Goal: Task Accomplishment & Management: Manage account settings

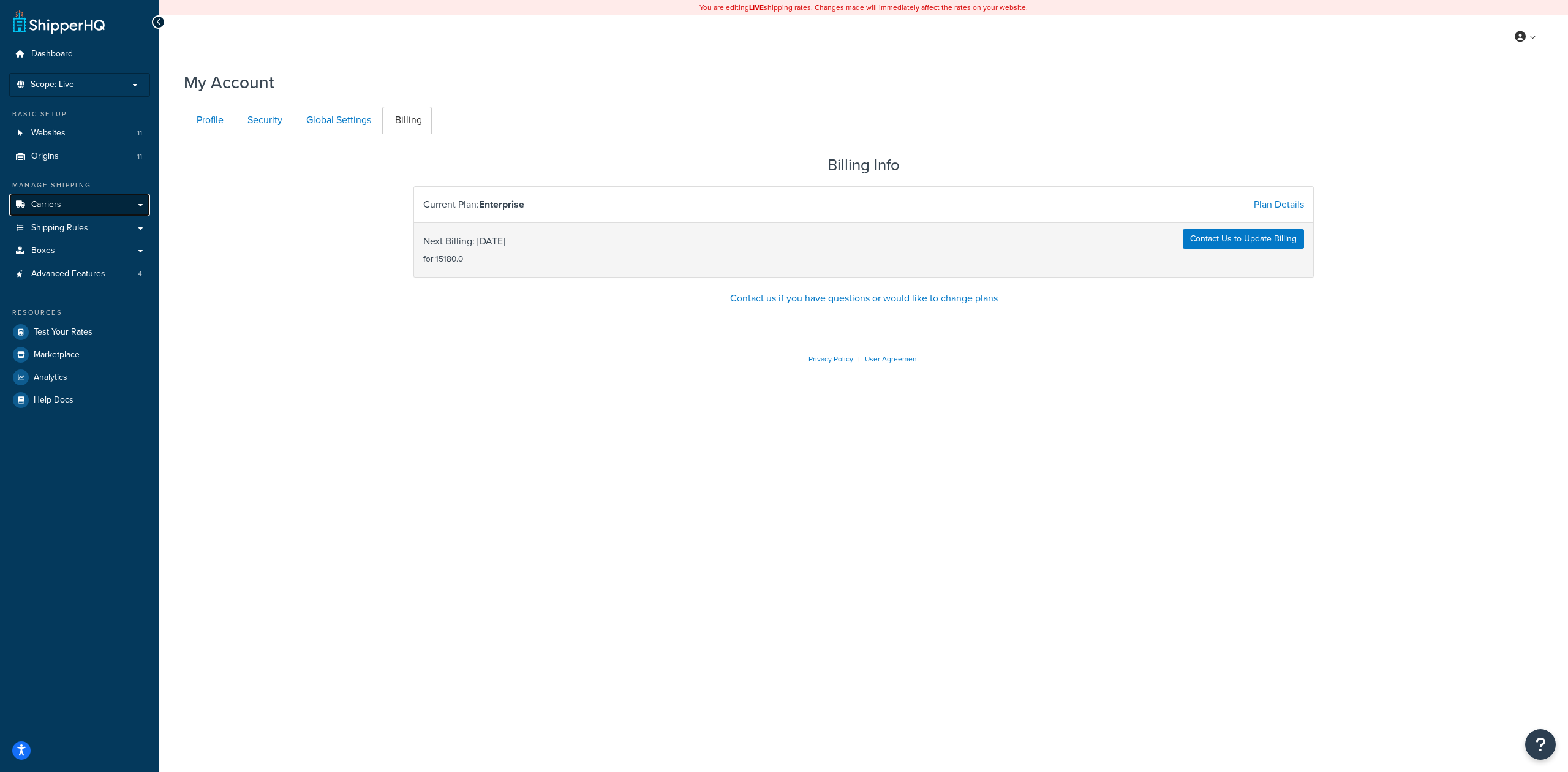
click at [125, 199] on link "Carriers" at bounding box center [79, 205] width 141 height 23
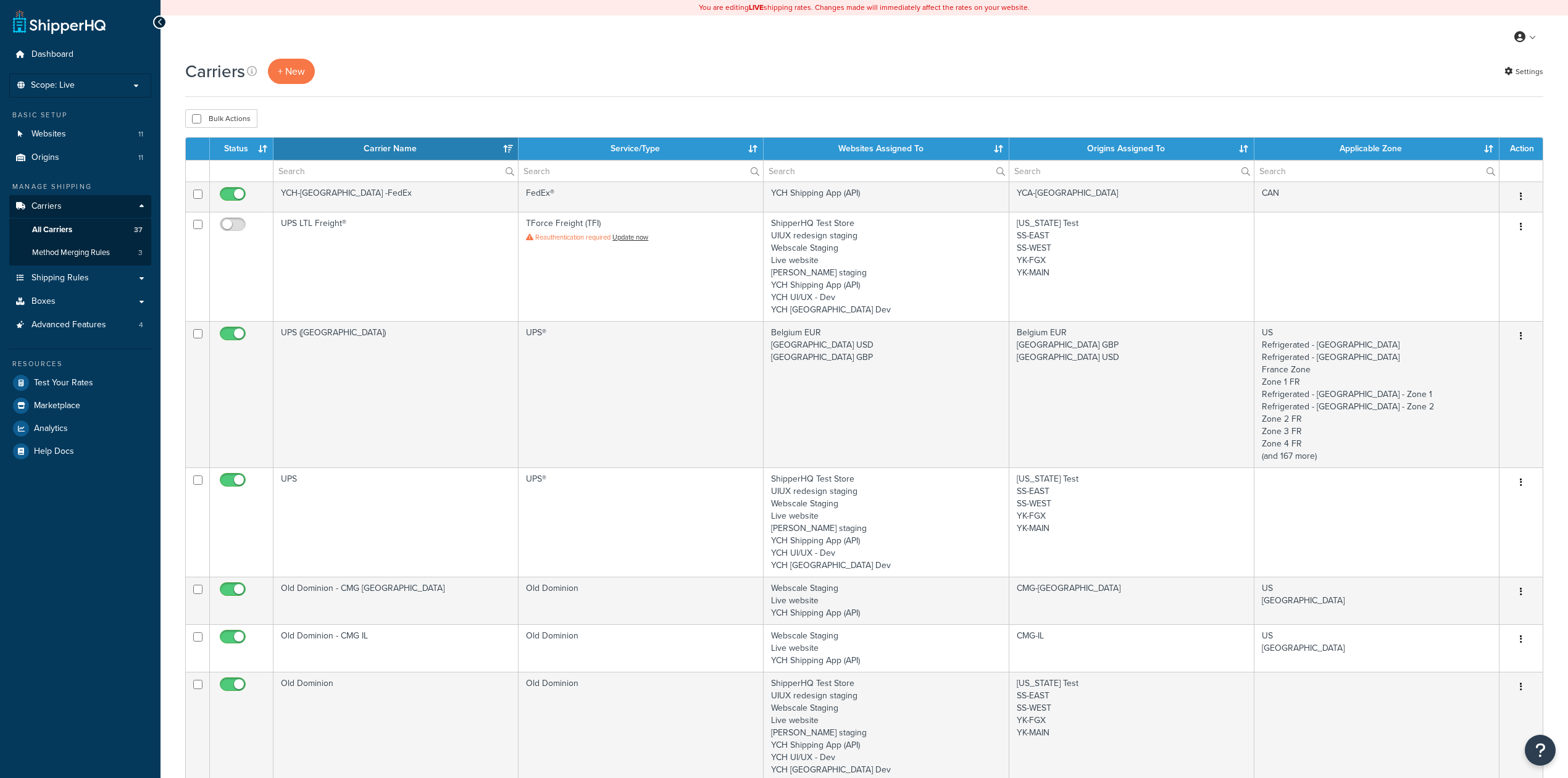
select select "15"
click at [68, 154] on link "Origins 11" at bounding box center [80, 157] width 142 height 23
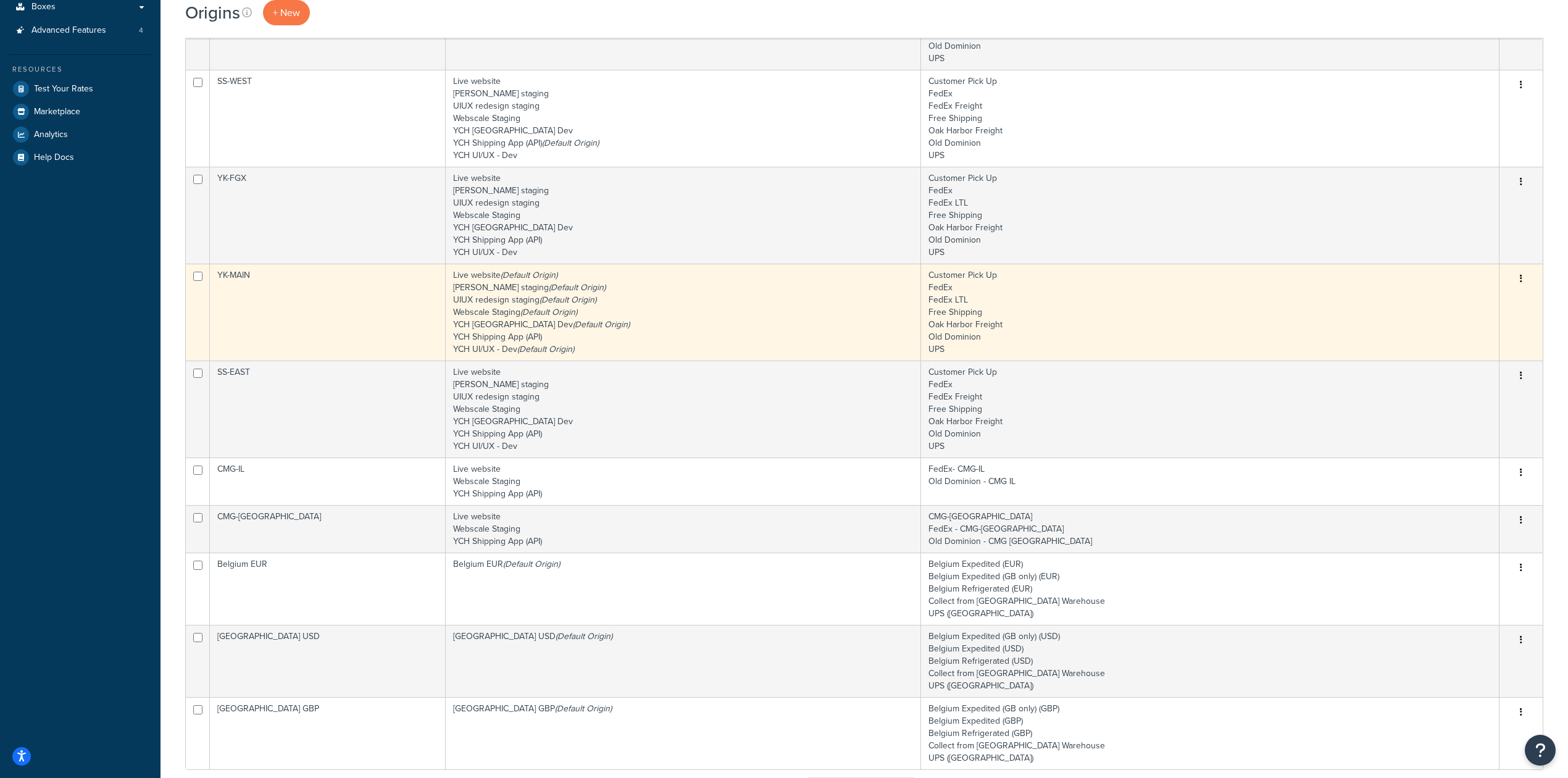
scroll to position [247, 0]
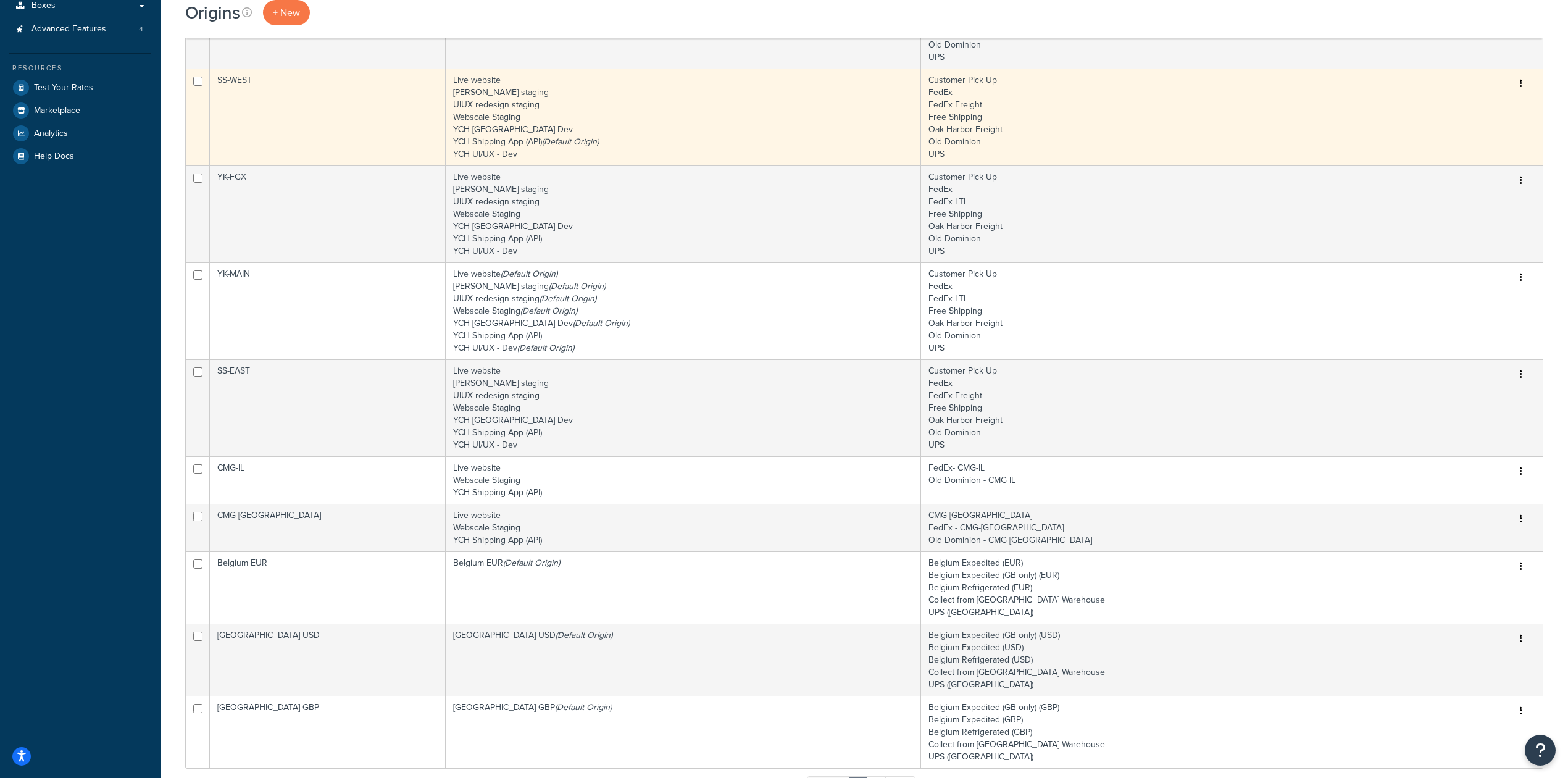
click at [378, 117] on td "SS-WEST" at bounding box center [327, 117] width 236 height 97
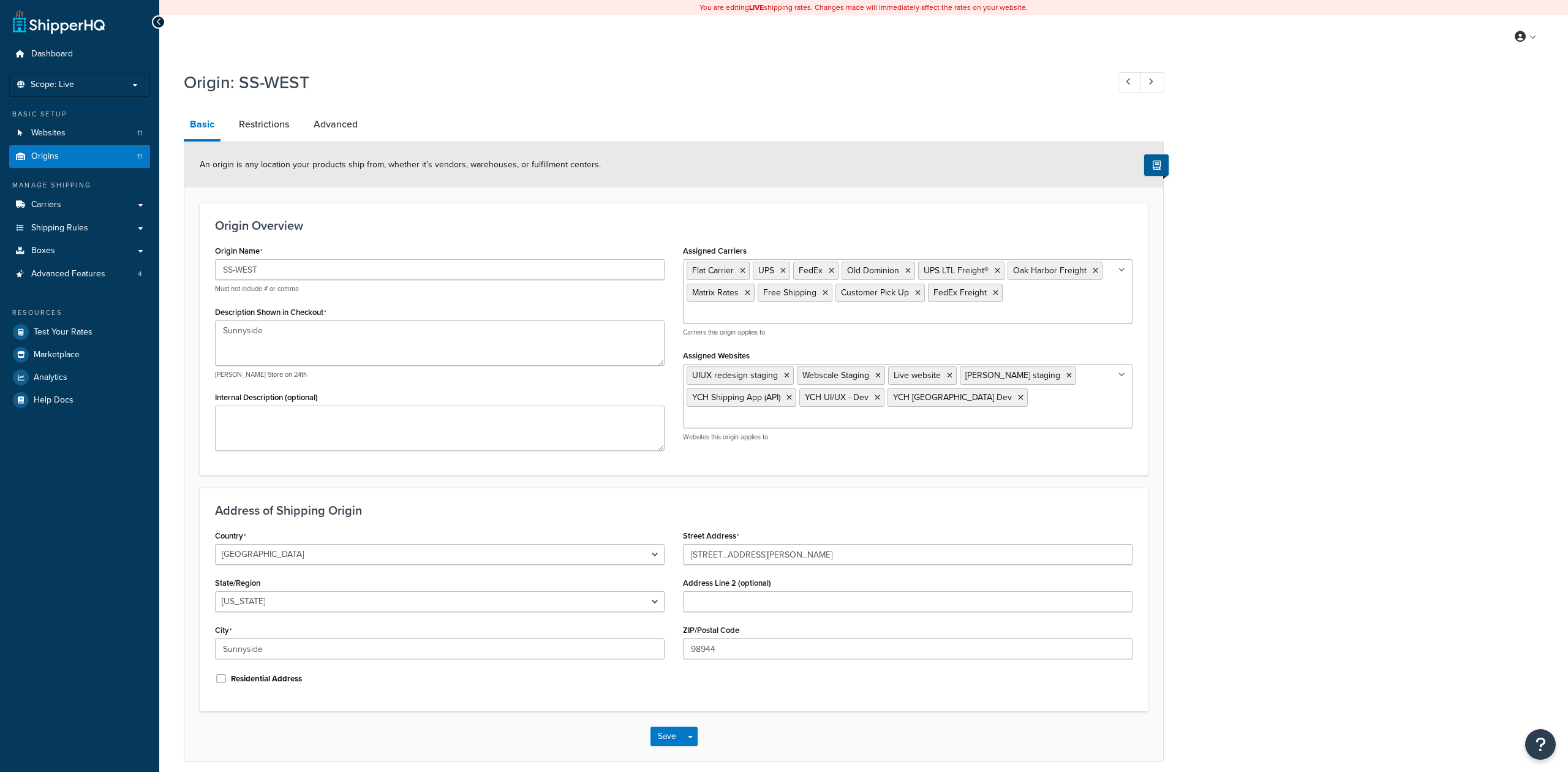
select select "47"
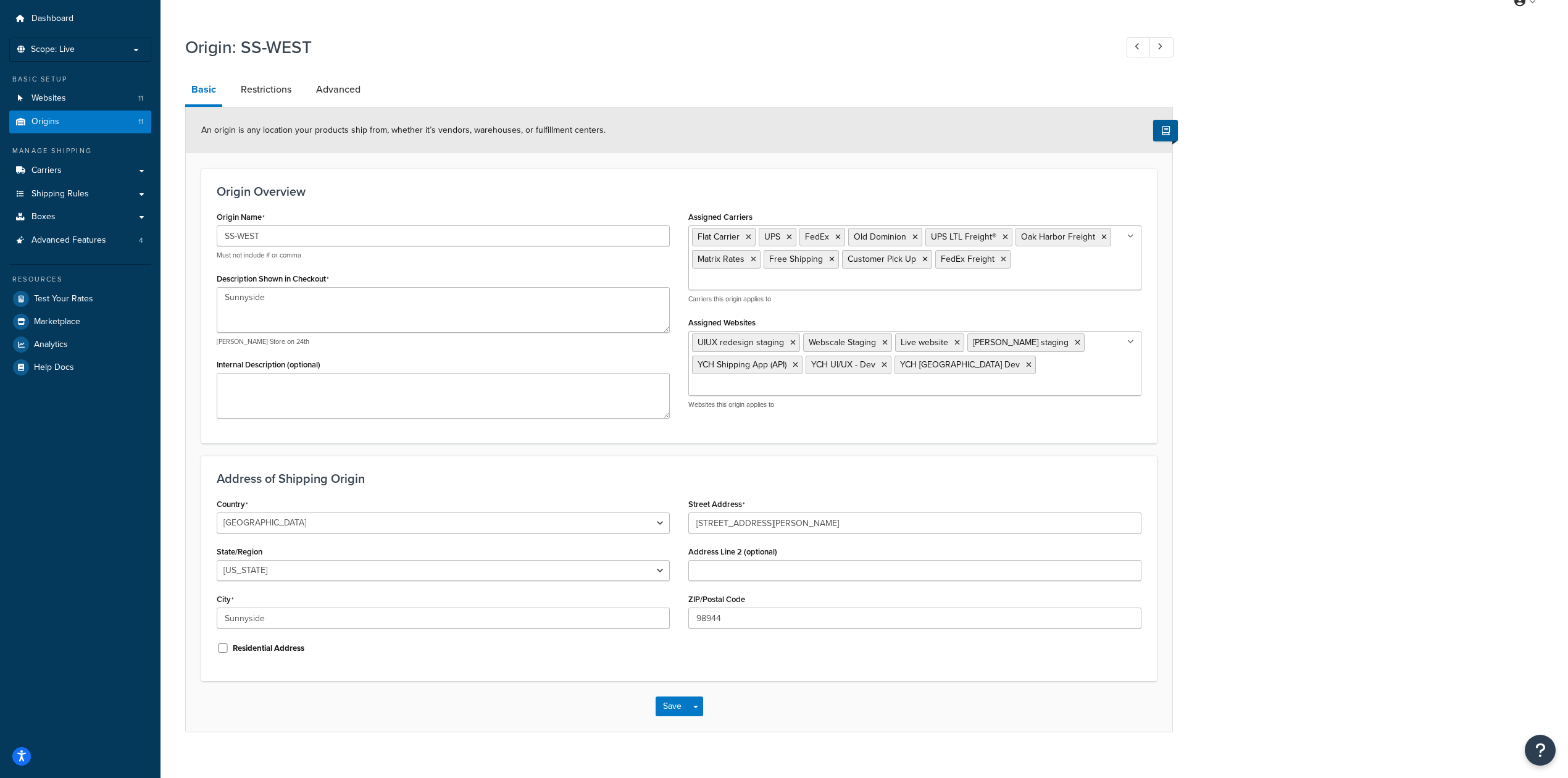
scroll to position [54, 0]
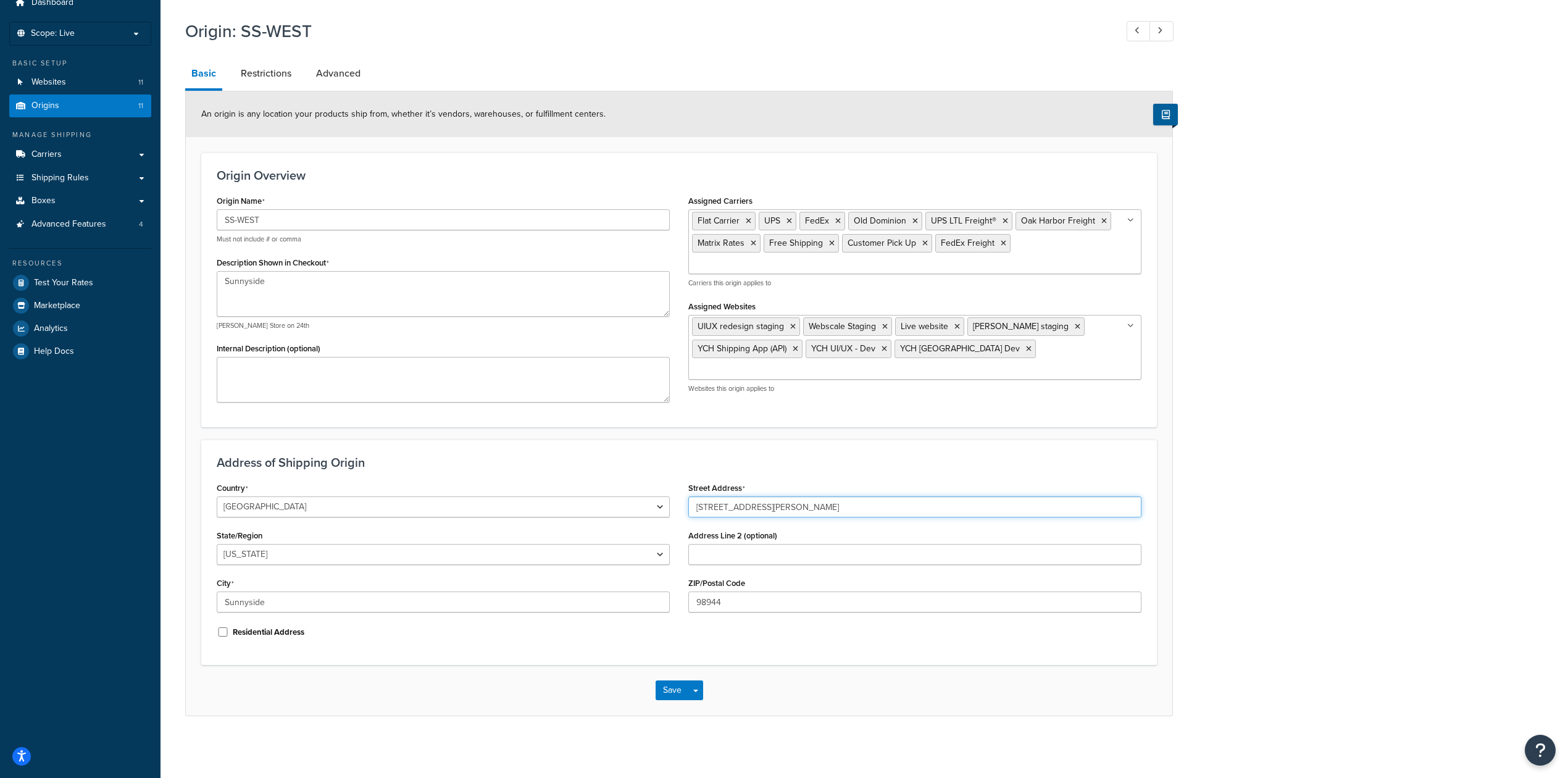
drag, startPoint x: 810, startPoint y: 502, endPoint x: 623, endPoint y: 495, distance: 187.1
click at [623, 495] on div "Country United States United Kingdom Afghanistan Åland Islands Albania Algeria …" at bounding box center [679, 564] width 943 height 170
click at [820, 580] on div "ZIP/Postal Code 98944" at bounding box center [915, 593] width 453 height 39
click at [106, 146] on link "Carriers" at bounding box center [80, 155] width 142 height 23
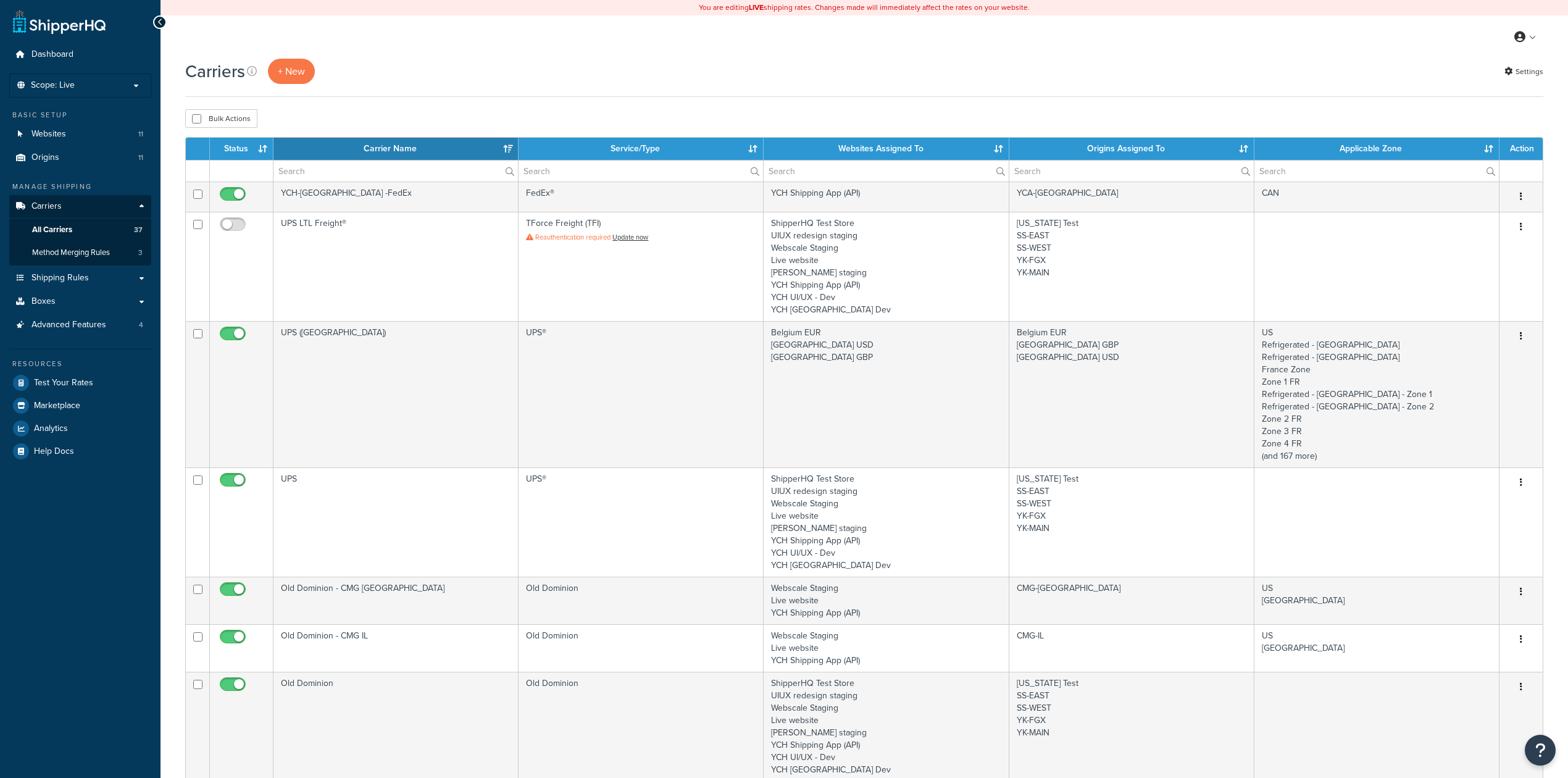
select select "15"
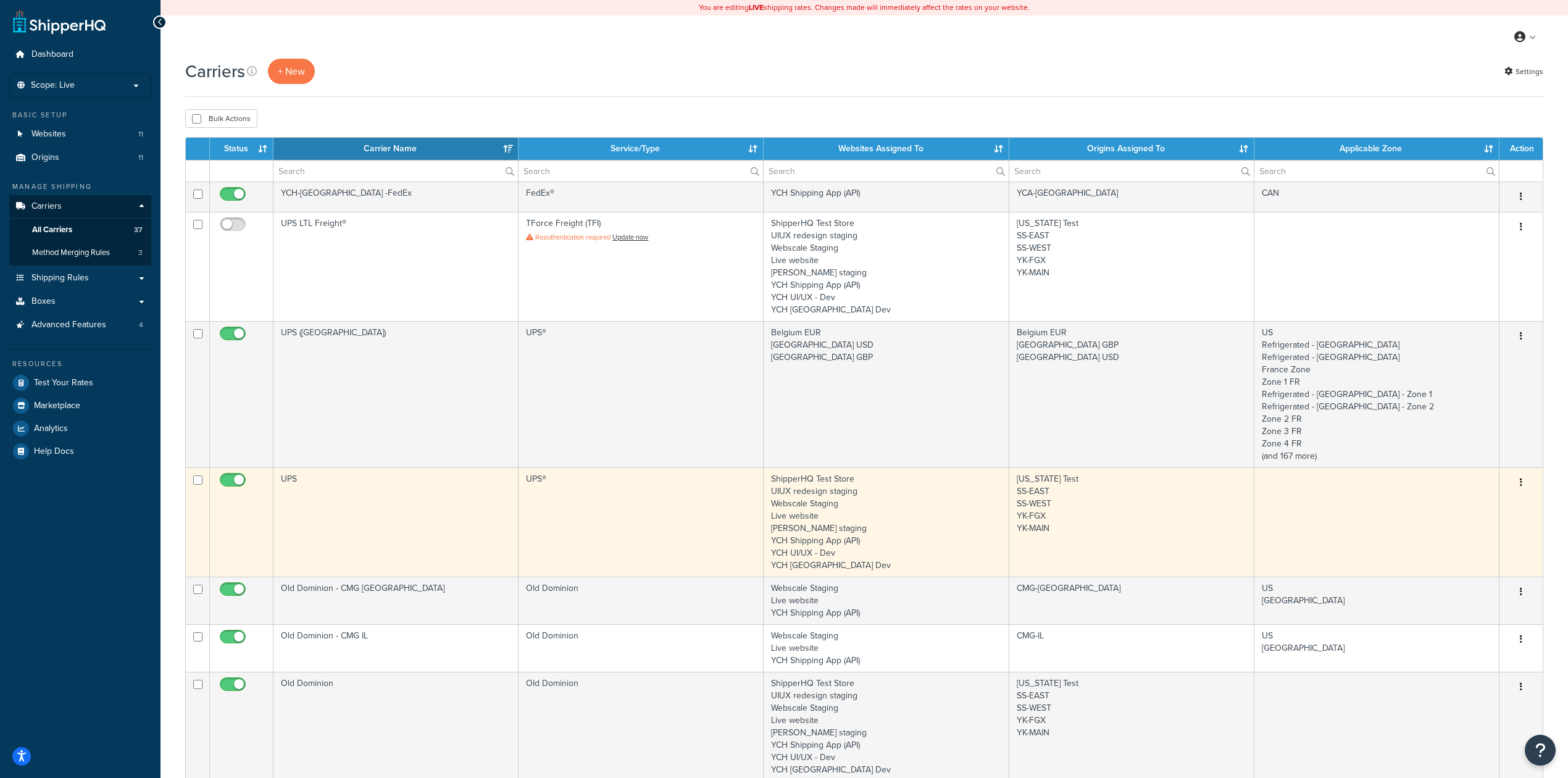
click at [417, 515] on td "UPS" at bounding box center [395, 521] width 245 height 109
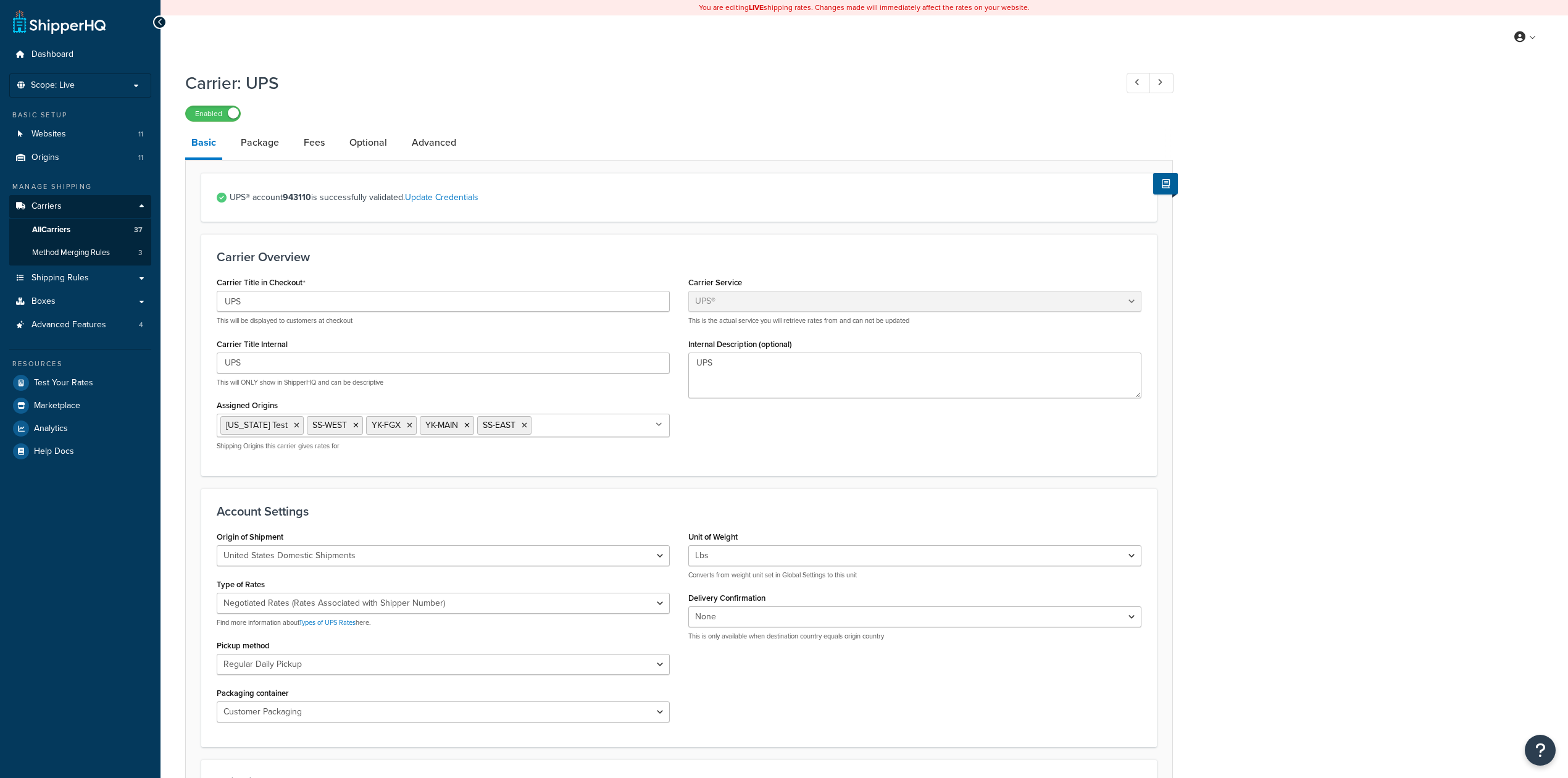
select select "ups"
click at [267, 143] on link "Package" at bounding box center [259, 143] width 51 height 30
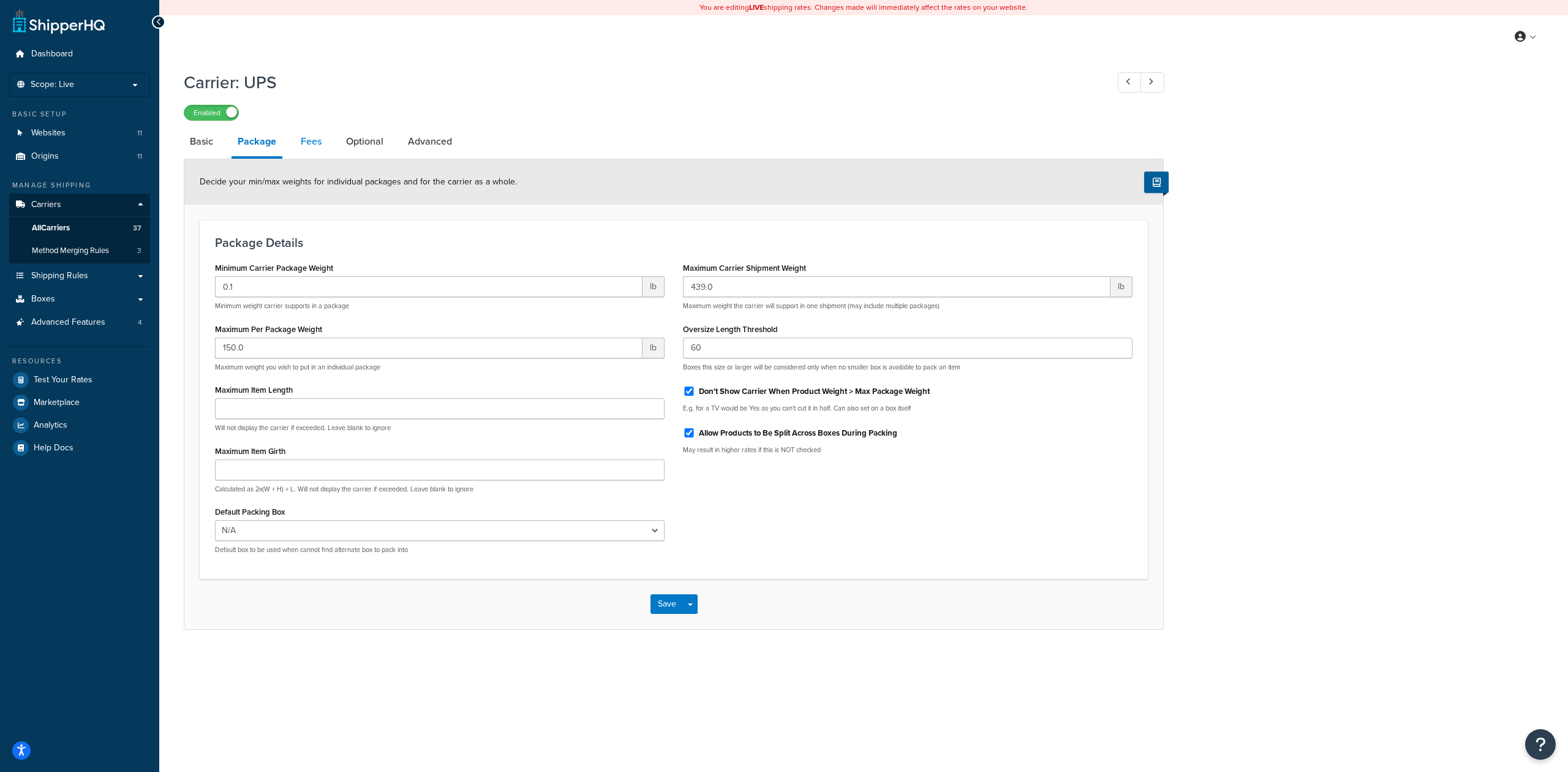
click at [305, 131] on link "Fees" at bounding box center [311, 141] width 33 height 30
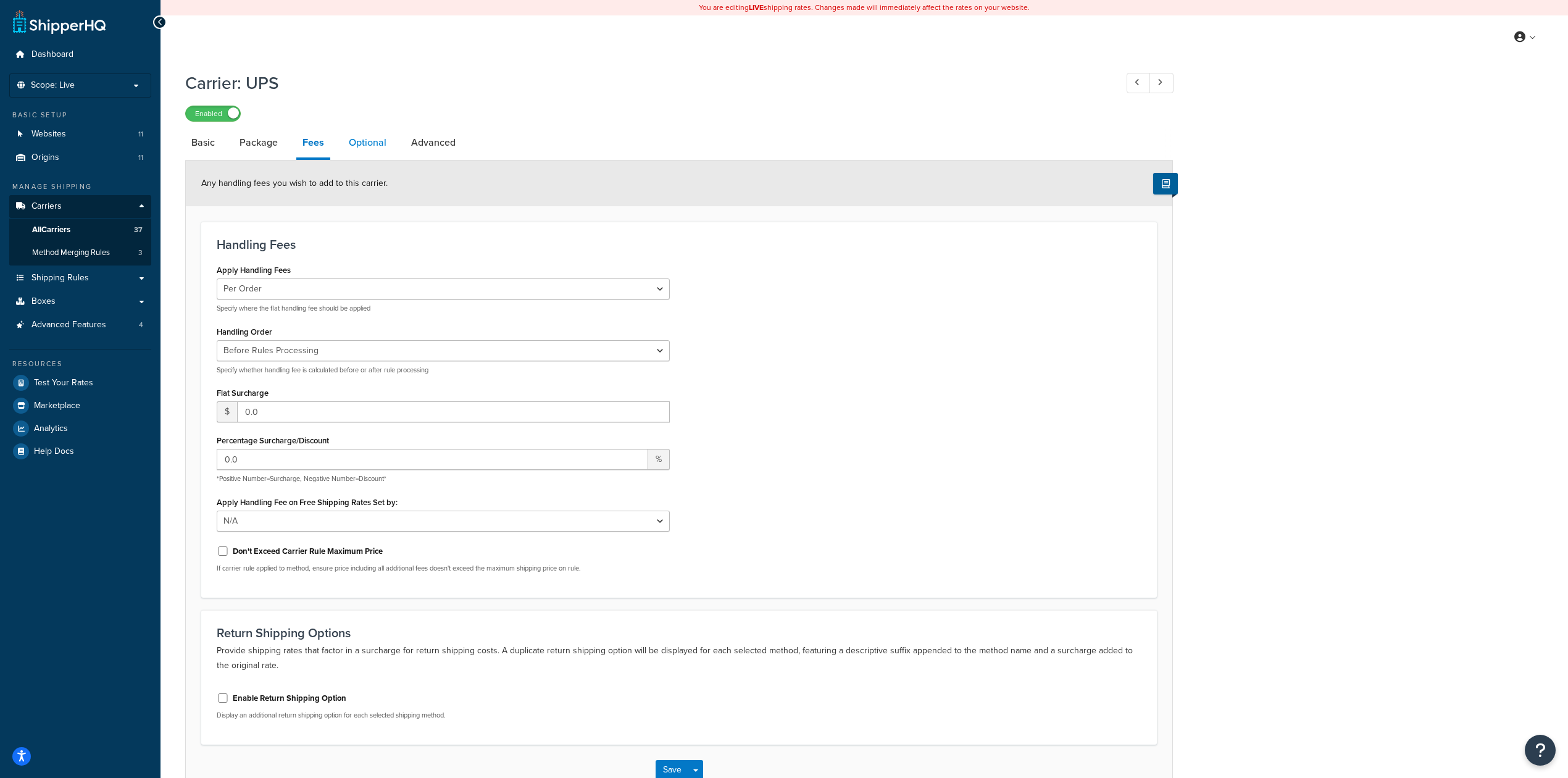
click at [359, 149] on link "Optional" at bounding box center [368, 143] width 50 height 30
select select "business"
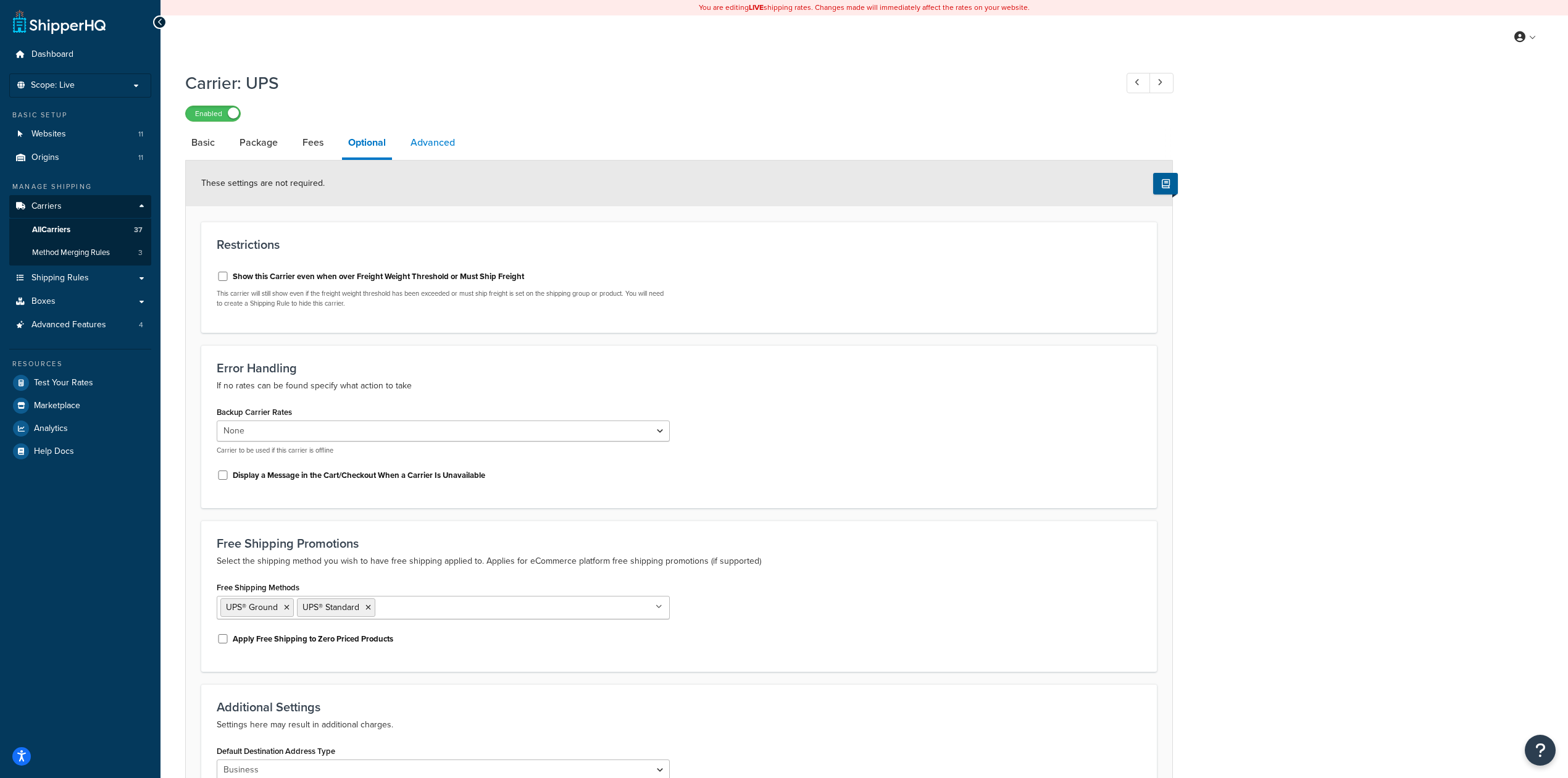
click at [425, 155] on link "Advanced" at bounding box center [433, 143] width 57 height 30
select select "false"
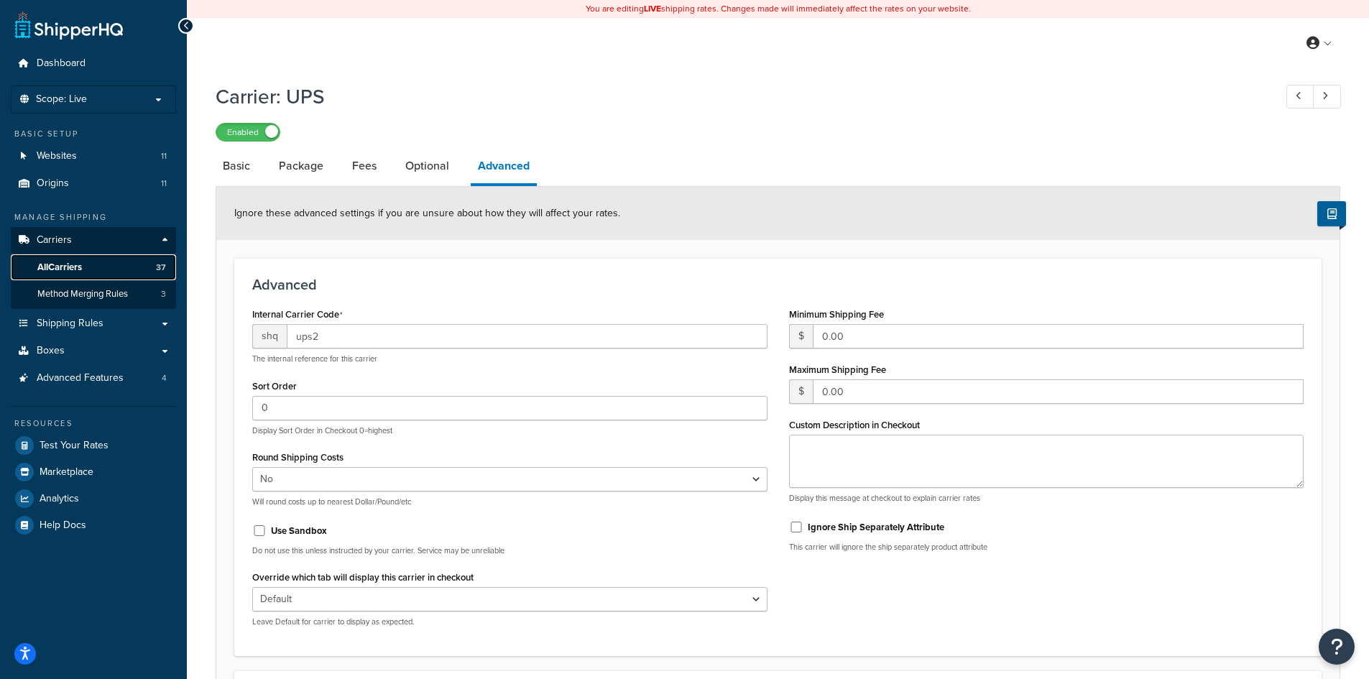
click at [55, 264] on span "All Carriers" at bounding box center [59, 268] width 45 height 12
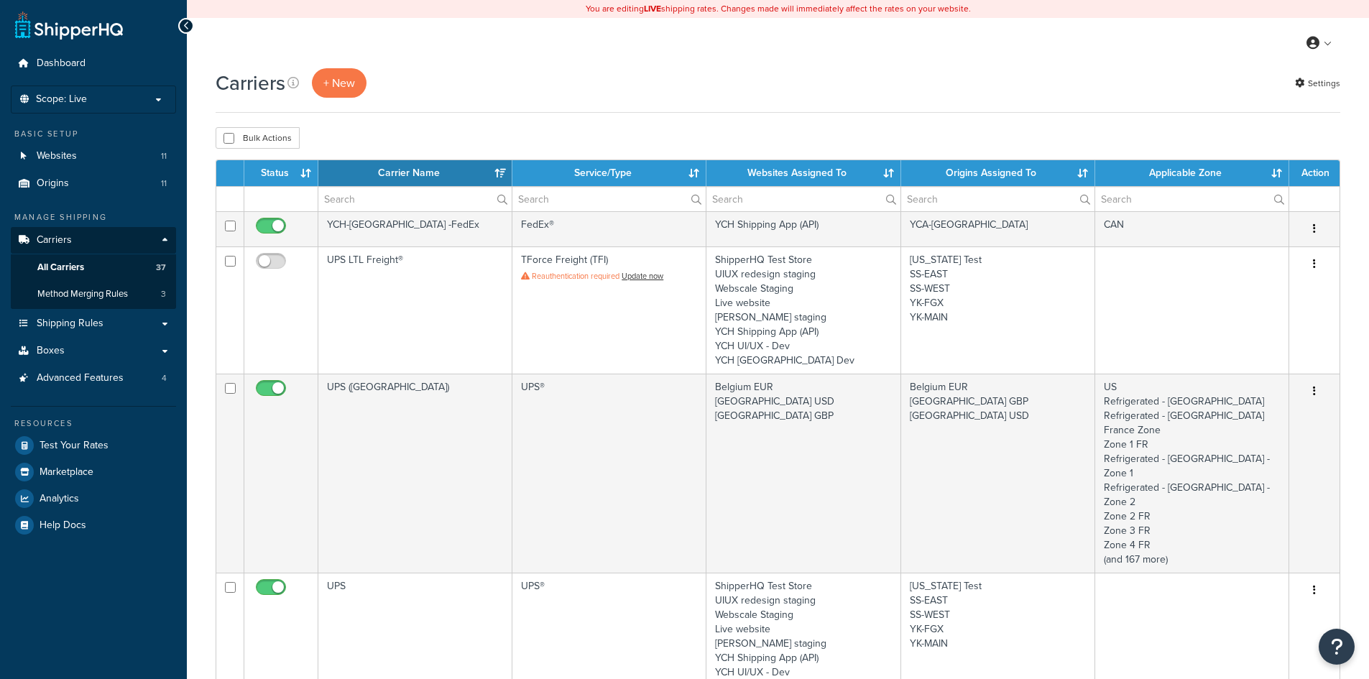
select select "15"
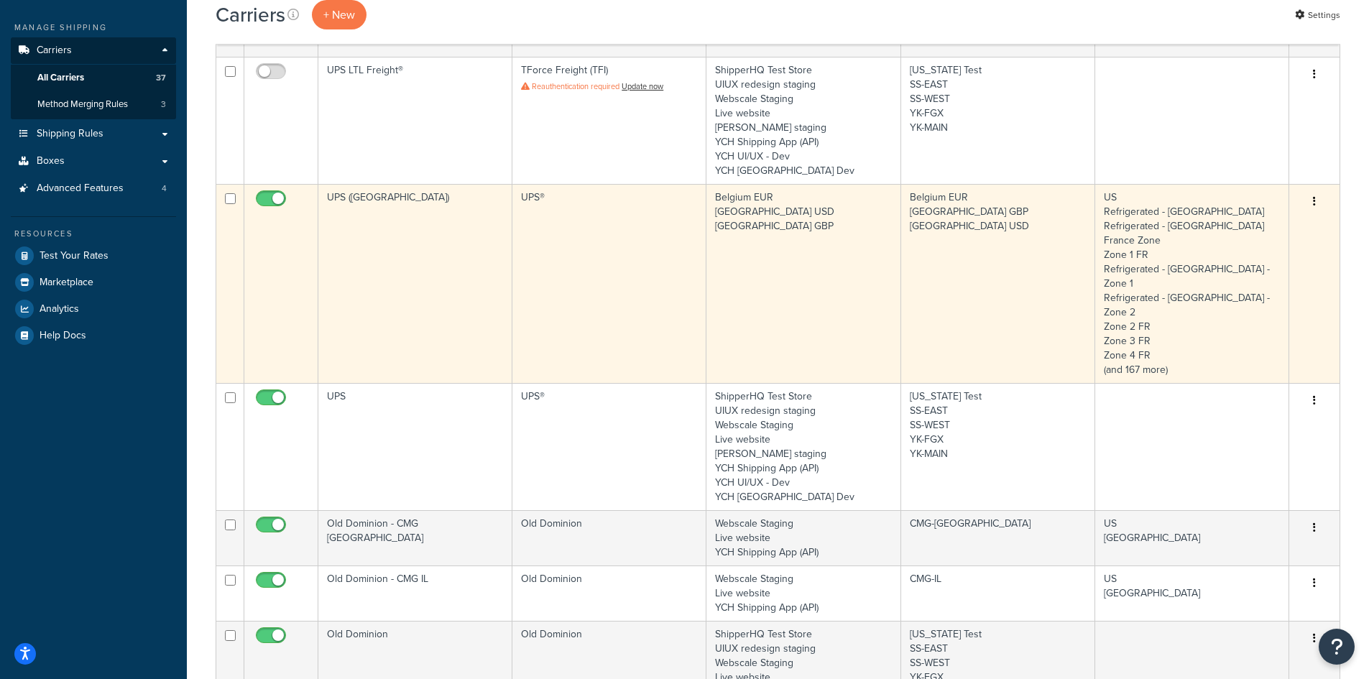
scroll to position [288, 0]
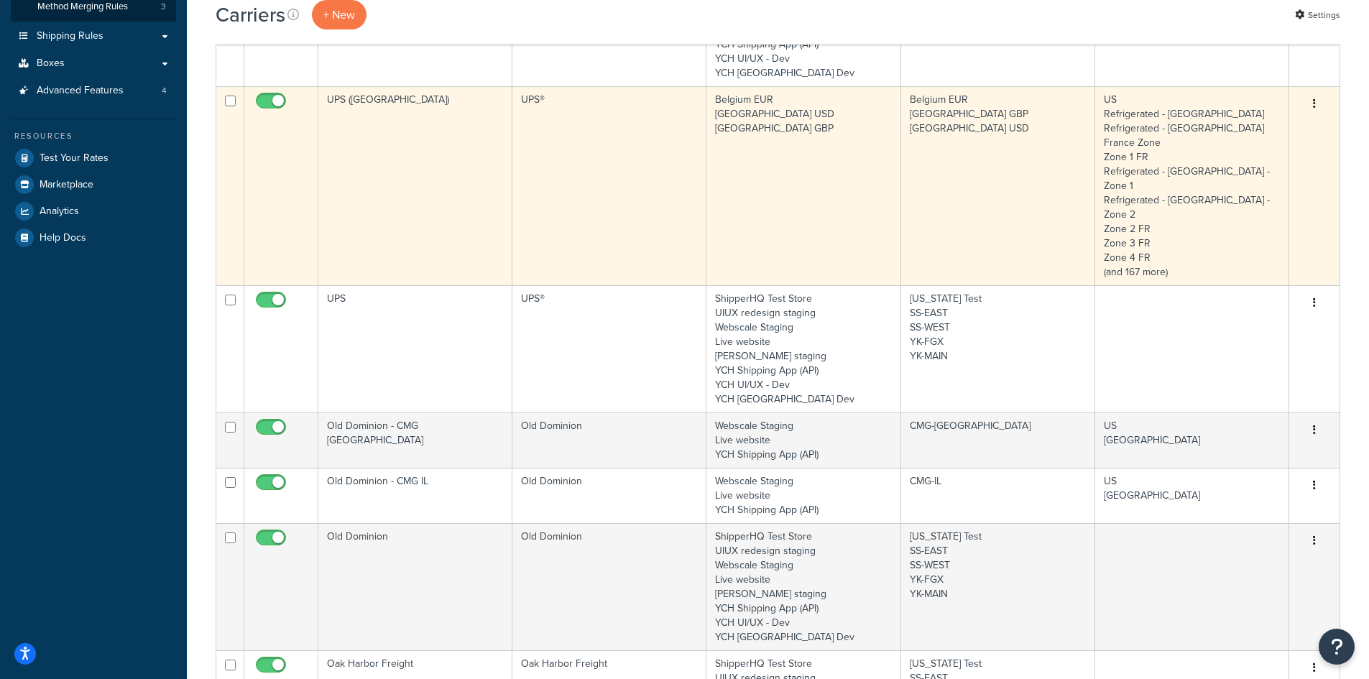
click at [430, 218] on td "UPS ([GEOGRAPHIC_DATA])" at bounding box center [415, 185] width 194 height 199
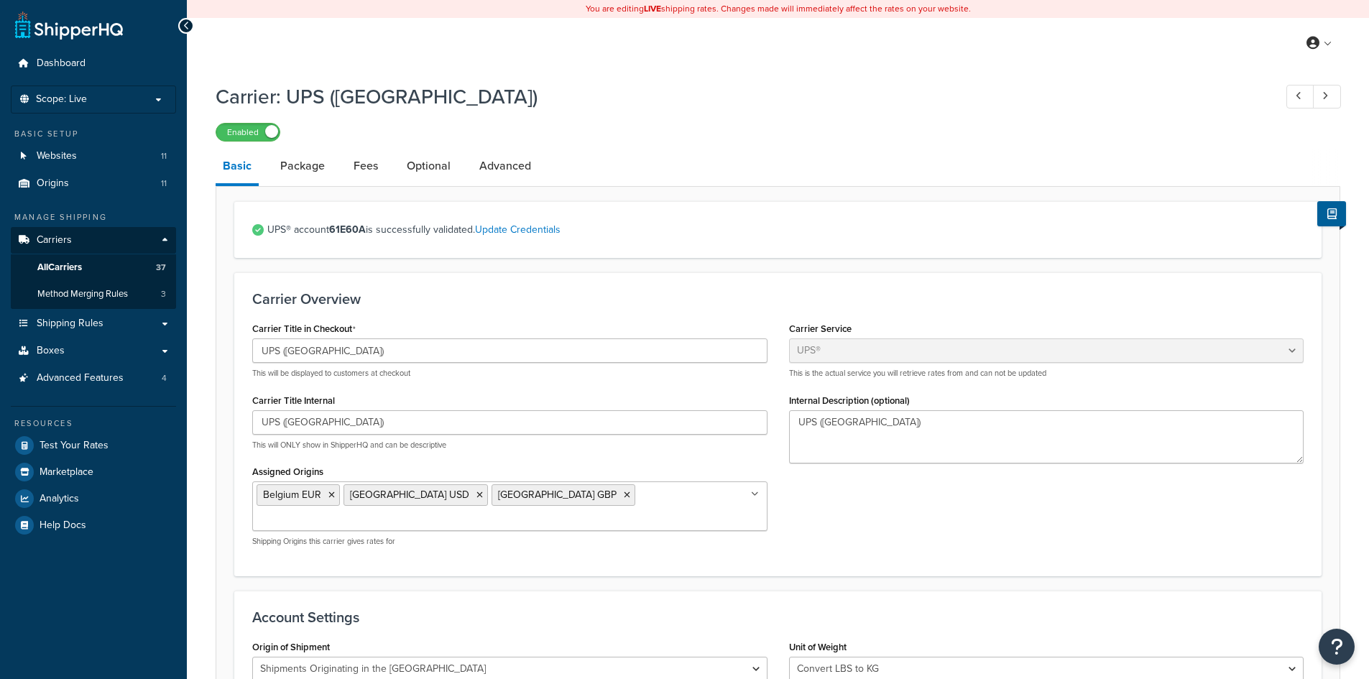
select select "ups"
select select "eur"
select select "convert_lb_kg"
click at [53, 263] on span "All Carriers" at bounding box center [59, 268] width 45 height 12
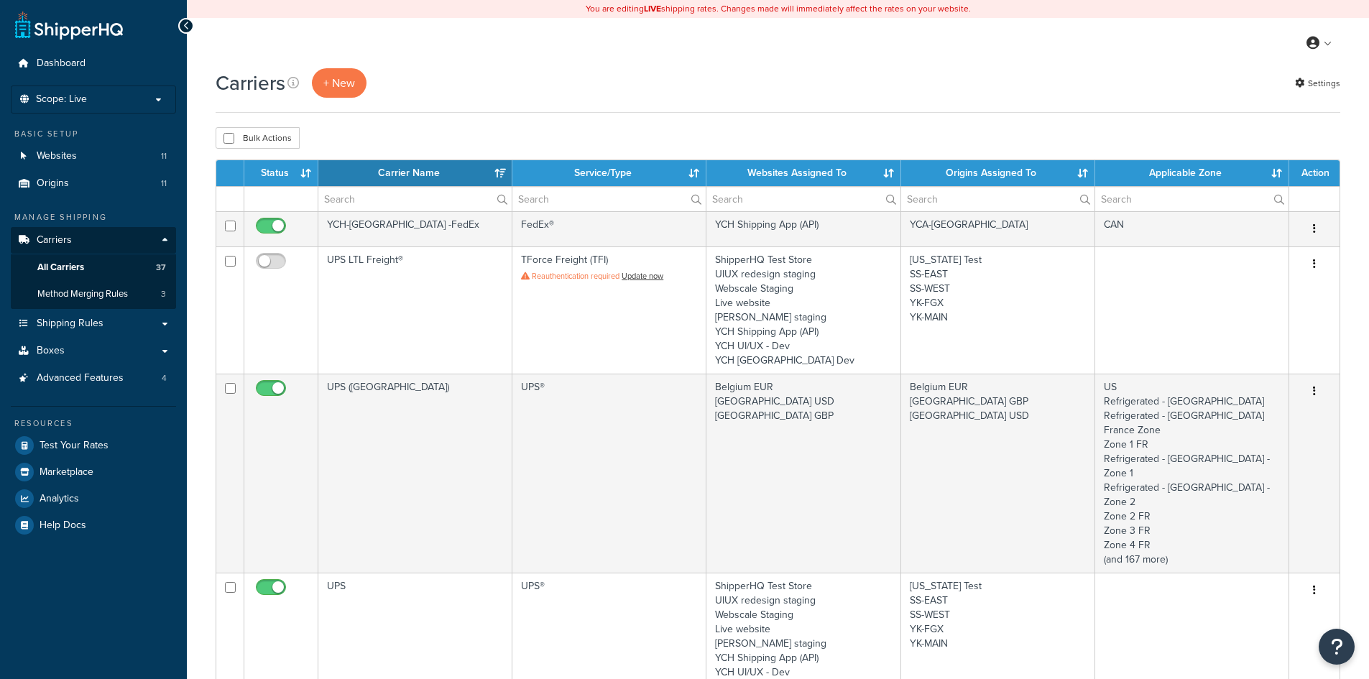
select select "15"
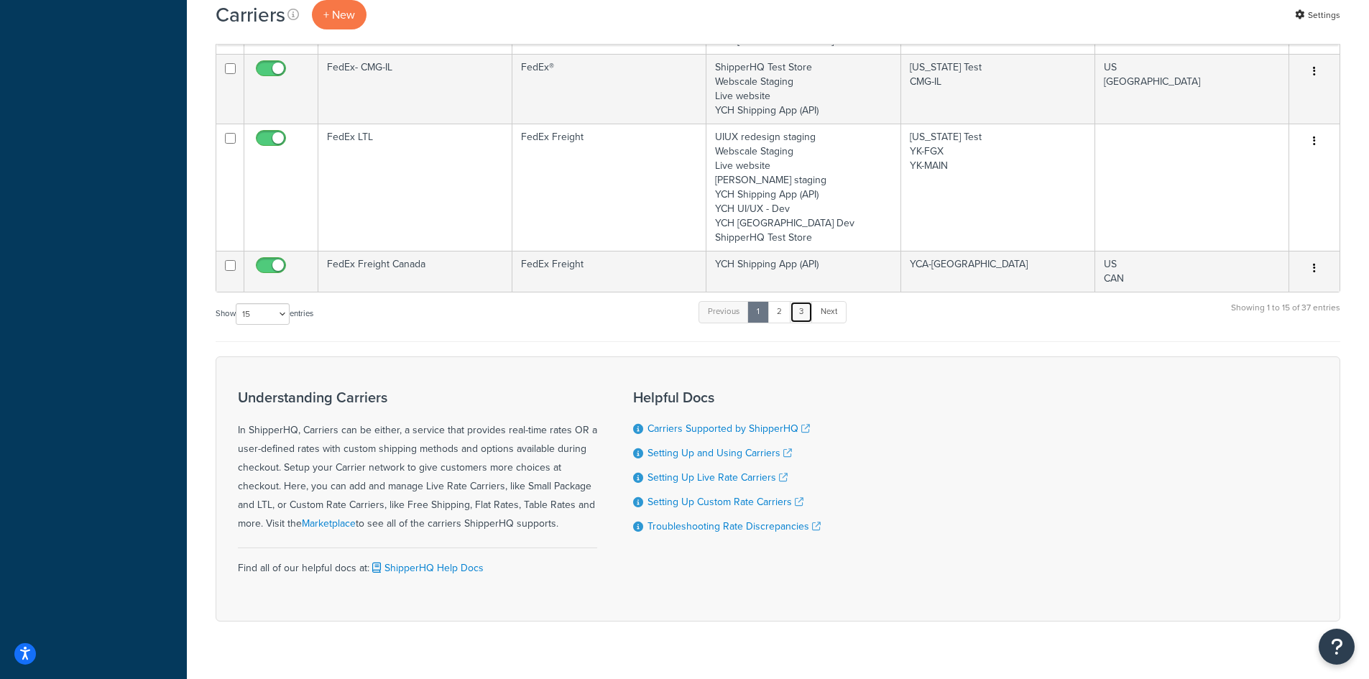
click at [797, 301] on link "3" at bounding box center [801, 312] width 23 height 22
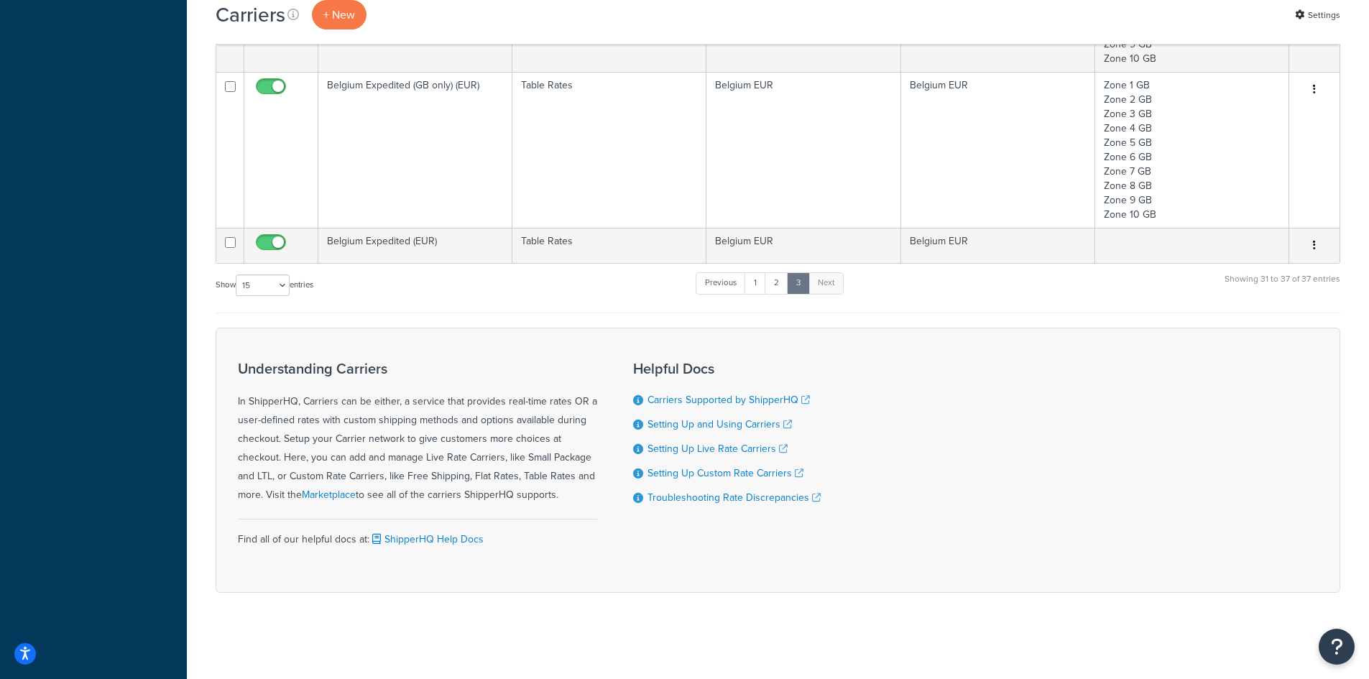
scroll to position [557, 0]
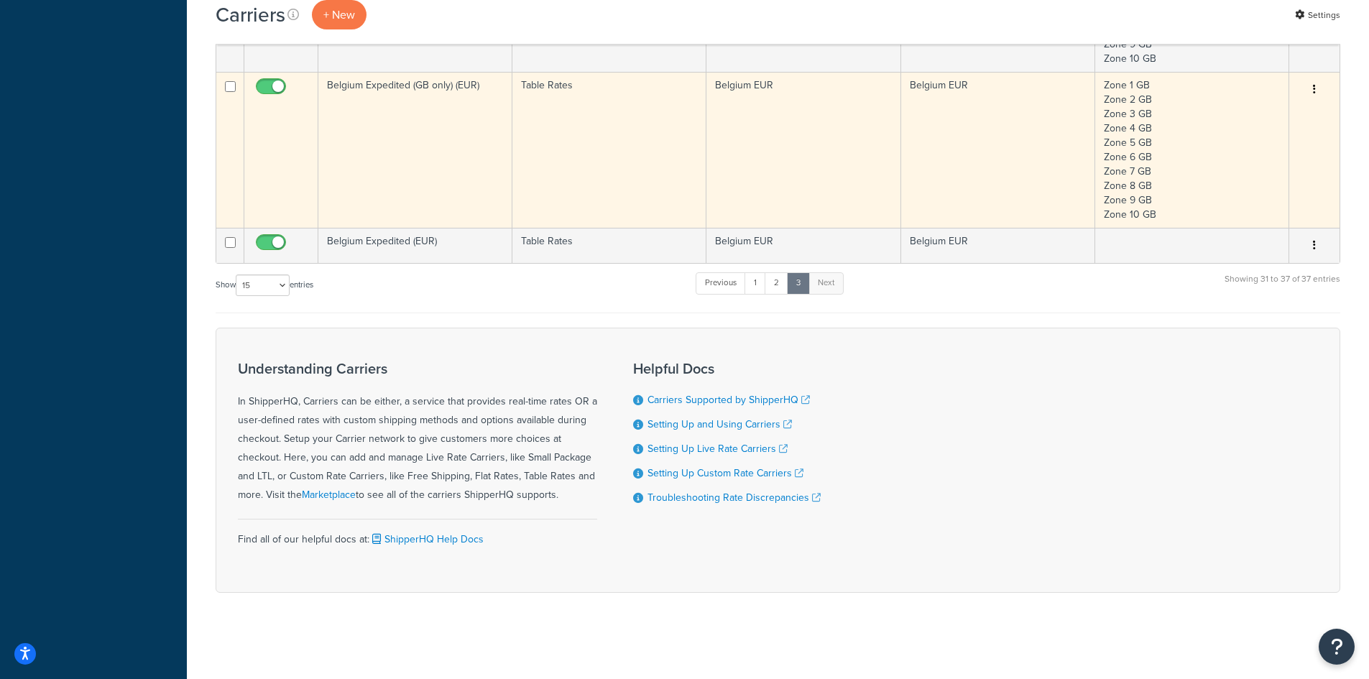
click at [412, 144] on td "Belgium Expedited (GB only) (EUR)" at bounding box center [415, 150] width 194 height 156
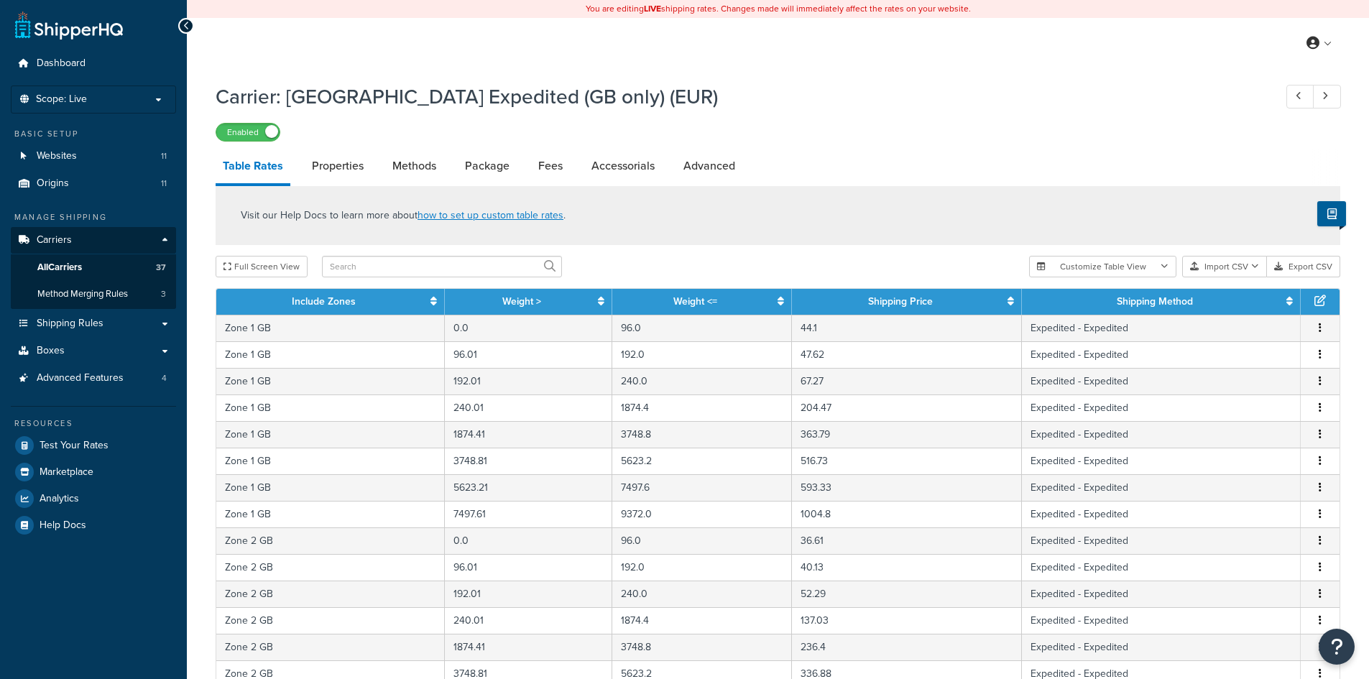
select select "25"
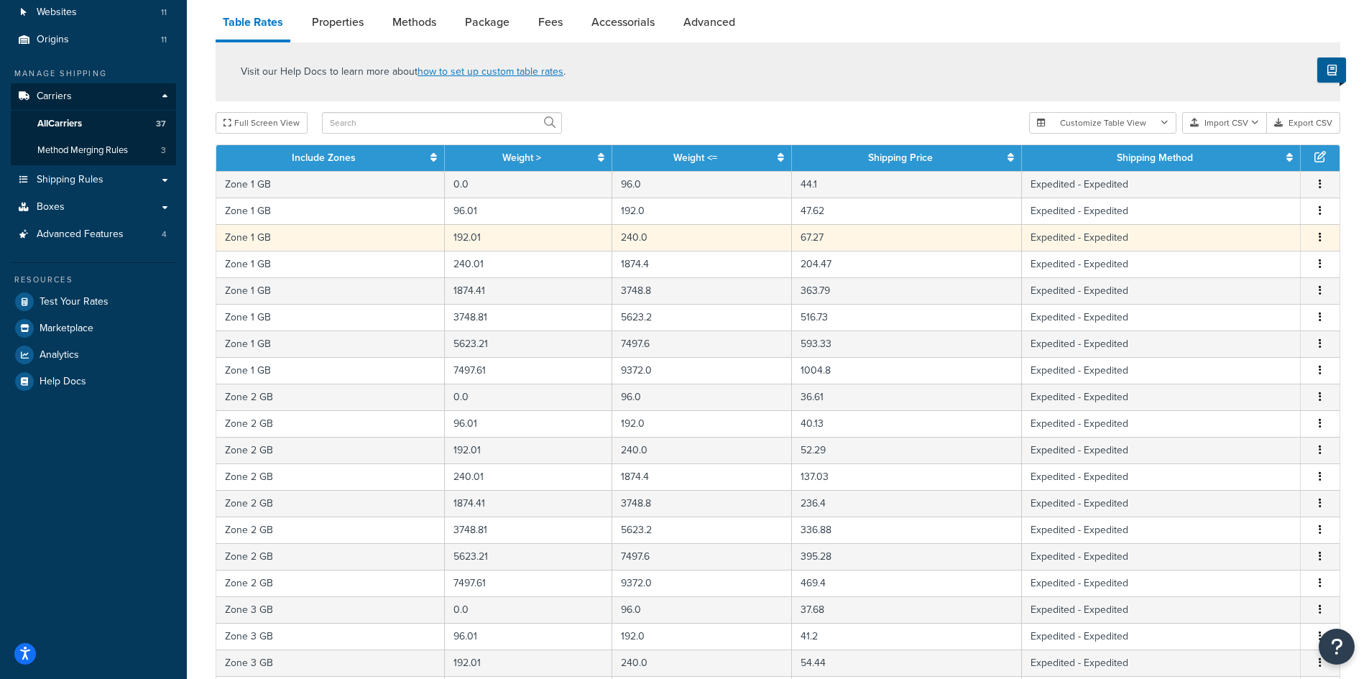
scroll to position [72, 0]
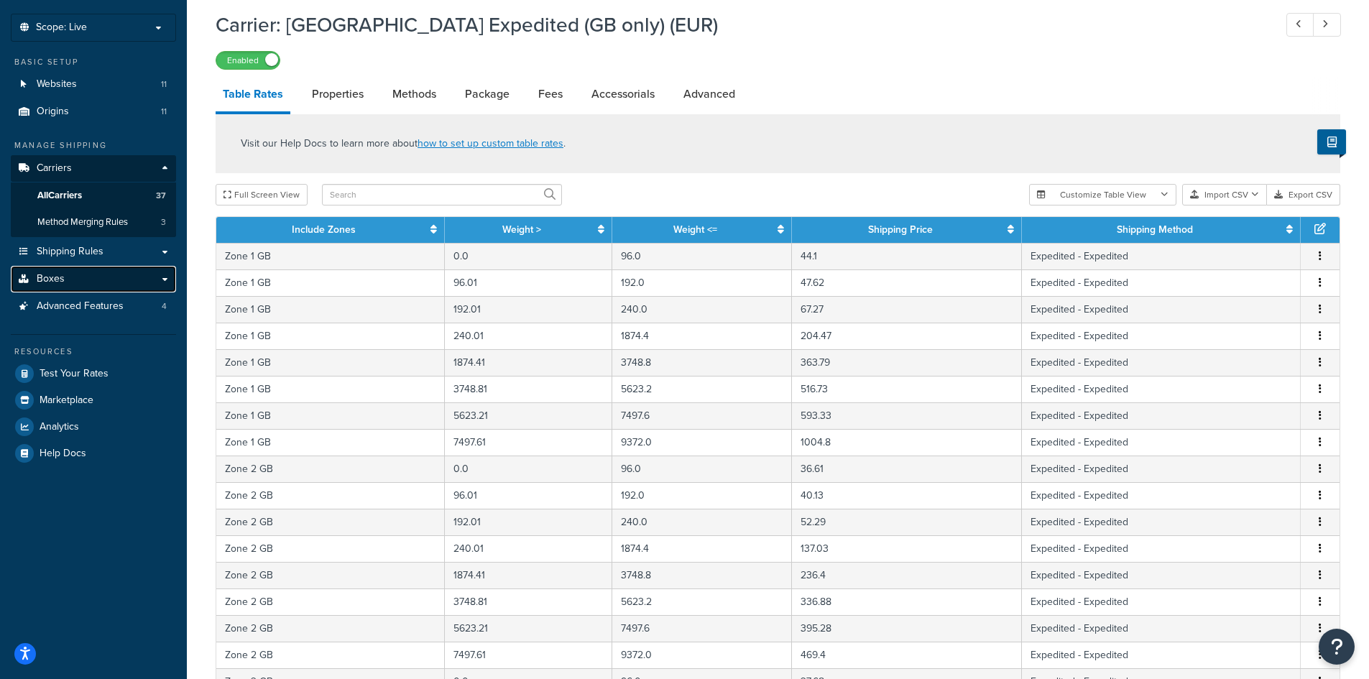
click at [101, 270] on link "Boxes" at bounding box center [93, 279] width 165 height 27
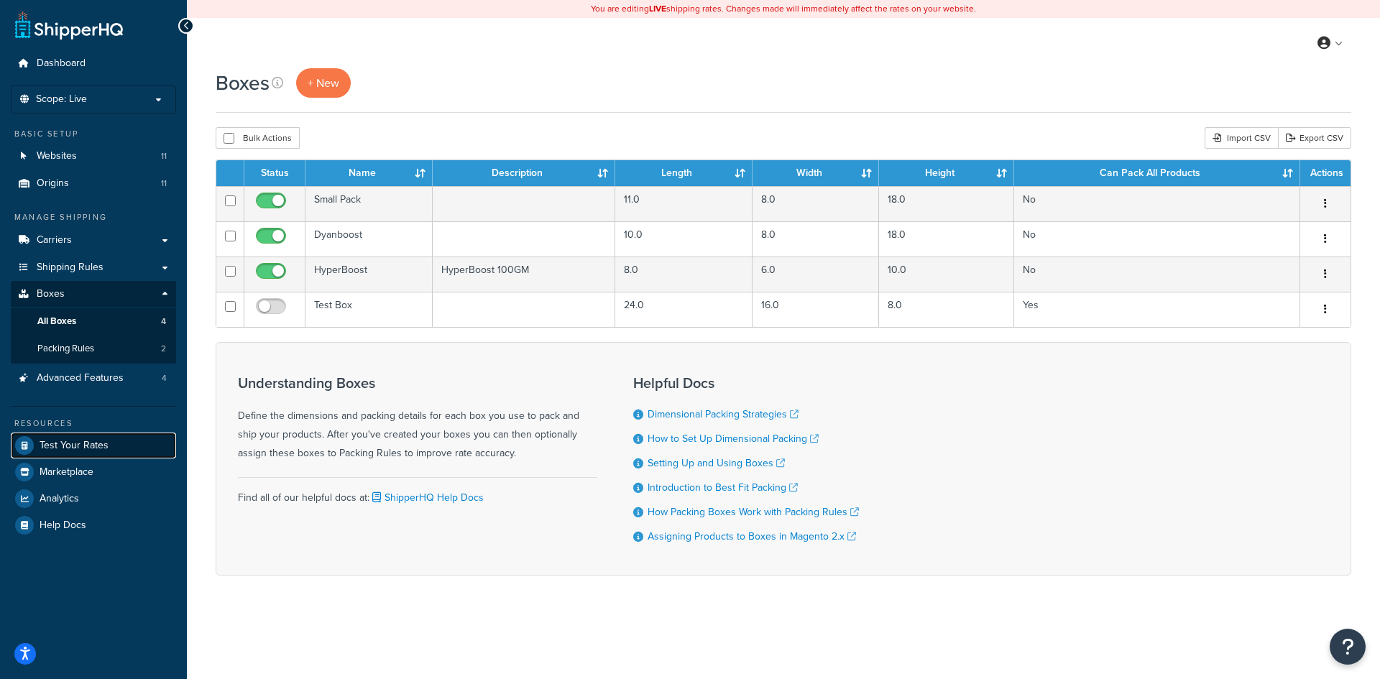
click at [101, 448] on span "Test Your Rates" at bounding box center [74, 446] width 69 height 12
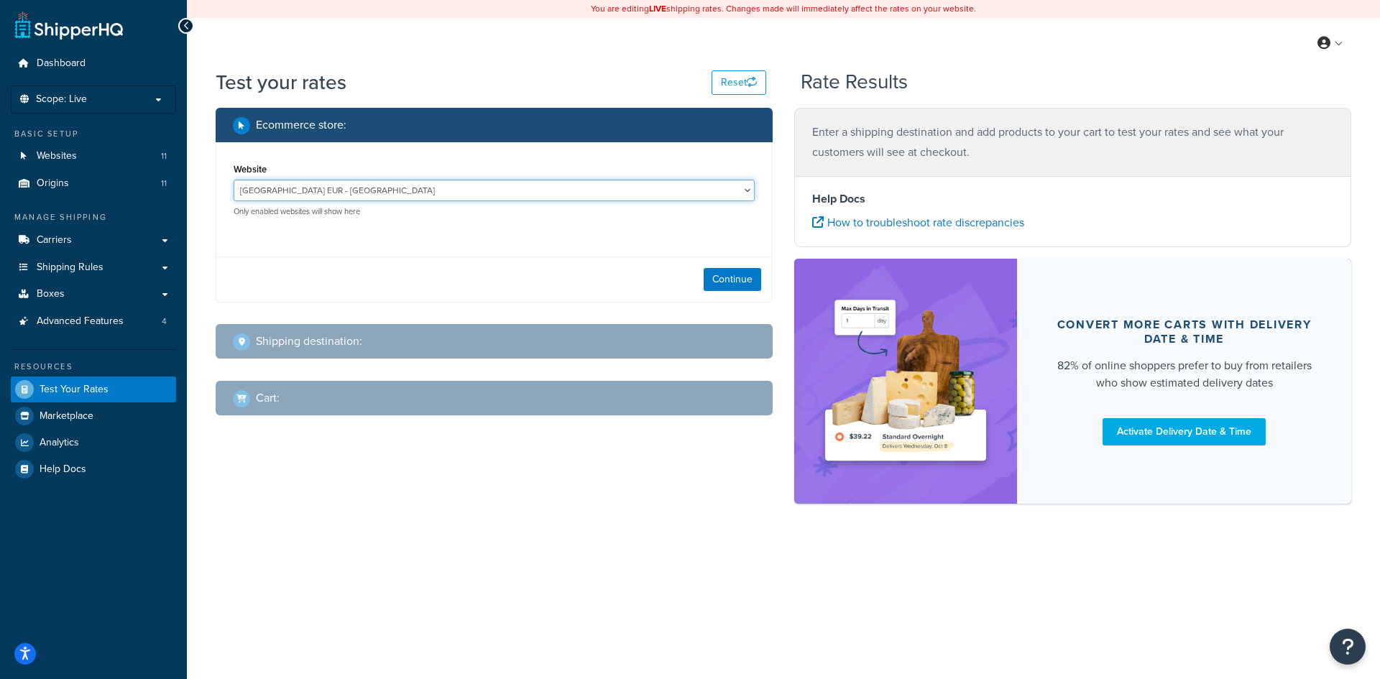
click at [549, 188] on select "[GEOGRAPHIC_DATA] EUR - [GEOGRAPHIC_DATA] [GEOGRAPHIC_DATA] GBP - [GEOGRAPHIC_D…" at bounding box center [494, 191] width 521 height 22
click at [389, 478] on div "Ecommerce store : Website [GEOGRAPHIC_DATA] EUR - [GEOGRAPHIC_DATA] [GEOGRAPHIC…" at bounding box center [783, 313] width 1157 height 410
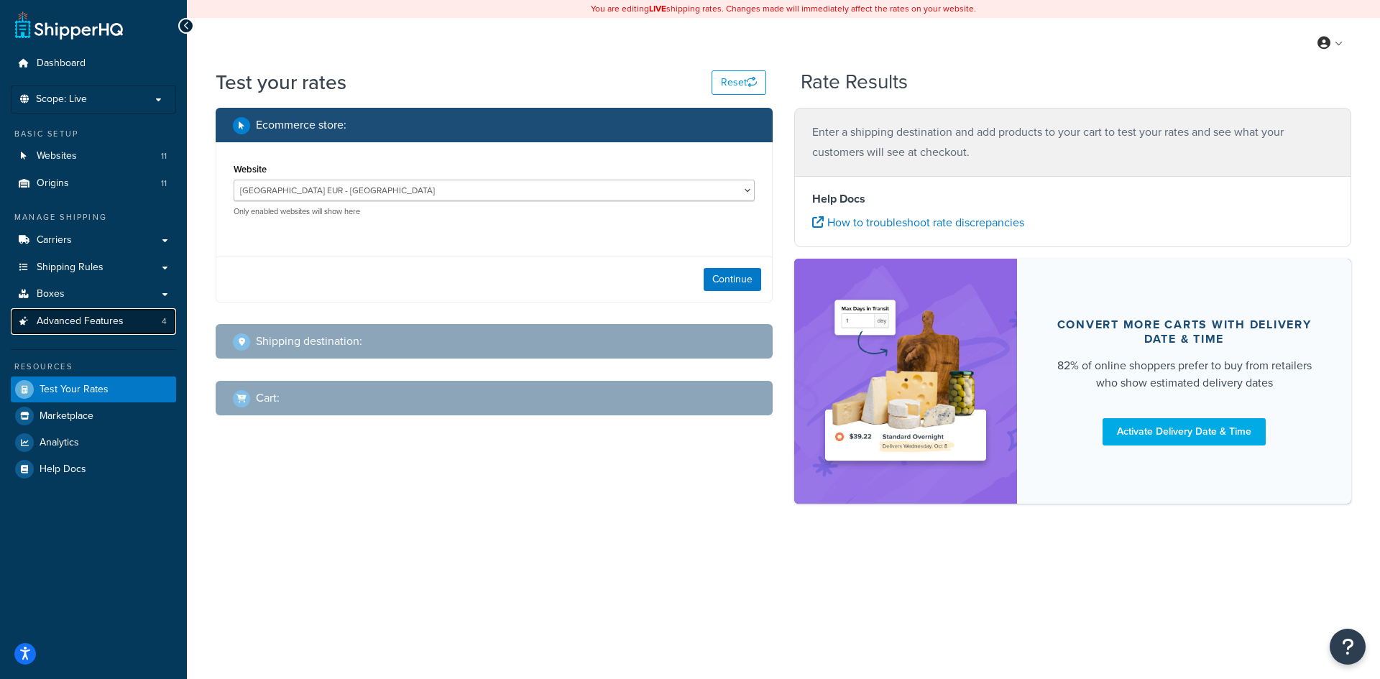
click at [76, 326] on span "Advanced Features" at bounding box center [80, 322] width 87 height 12
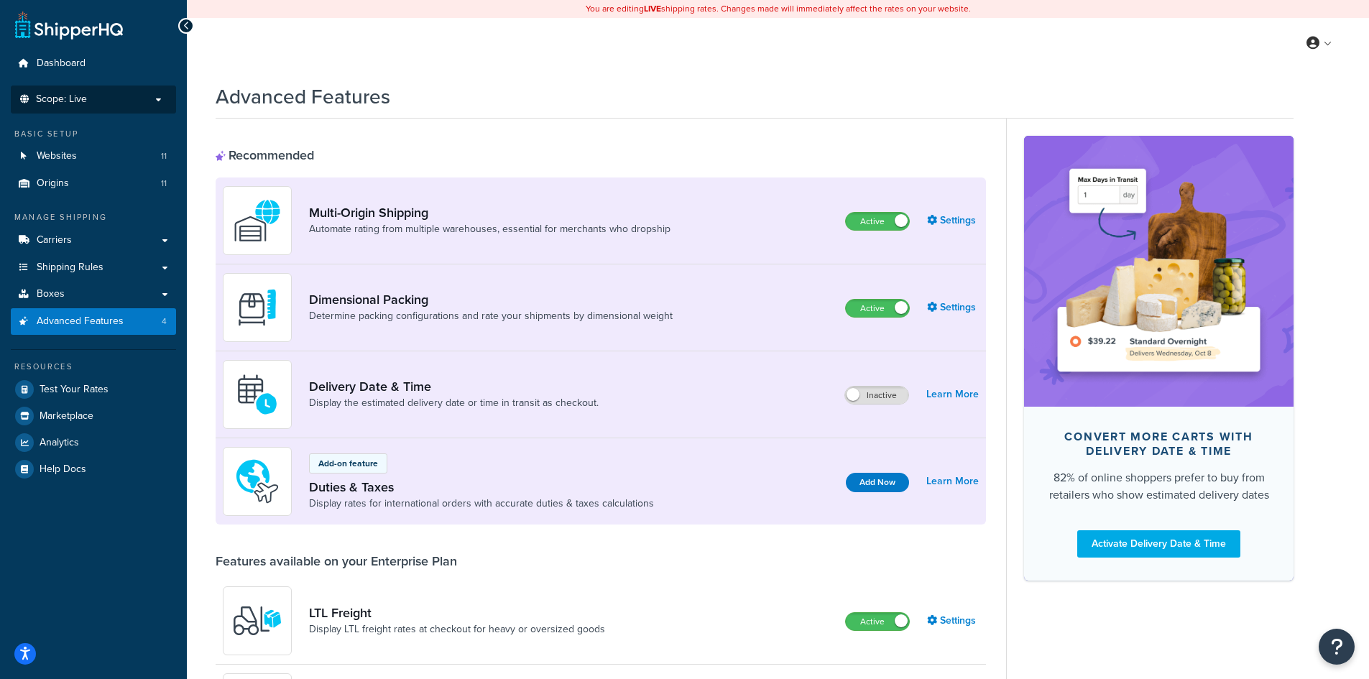
click at [103, 101] on p "Scope: Live" at bounding box center [93, 99] width 152 height 12
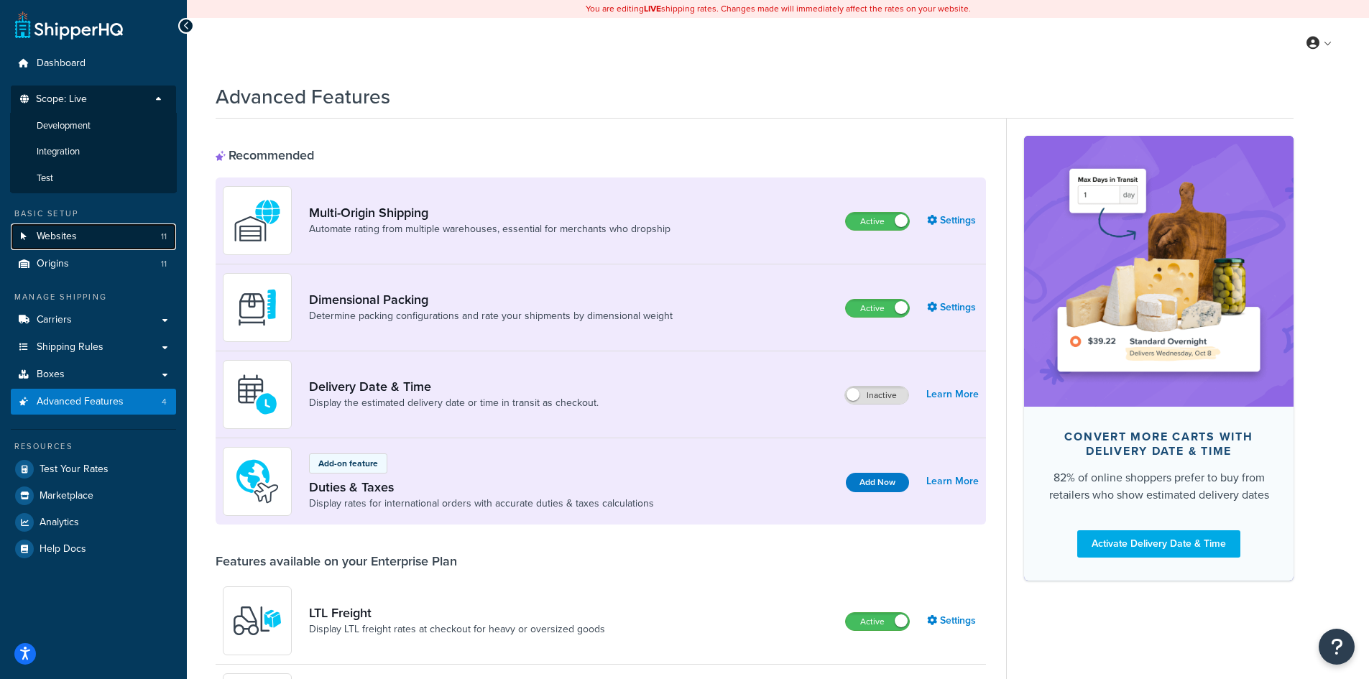
click at [96, 228] on link "Websites 11" at bounding box center [93, 237] width 165 height 27
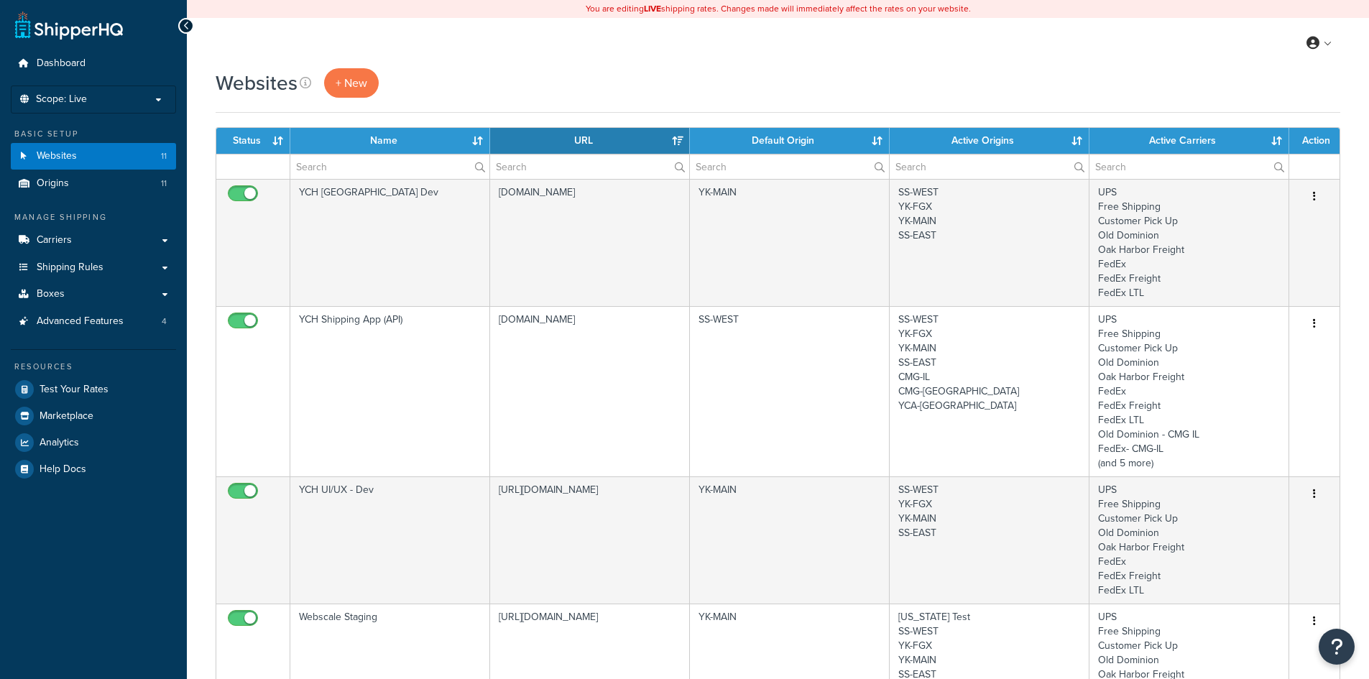
select select "15"
click at [104, 243] on link "Carriers" at bounding box center [93, 240] width 165 height 27
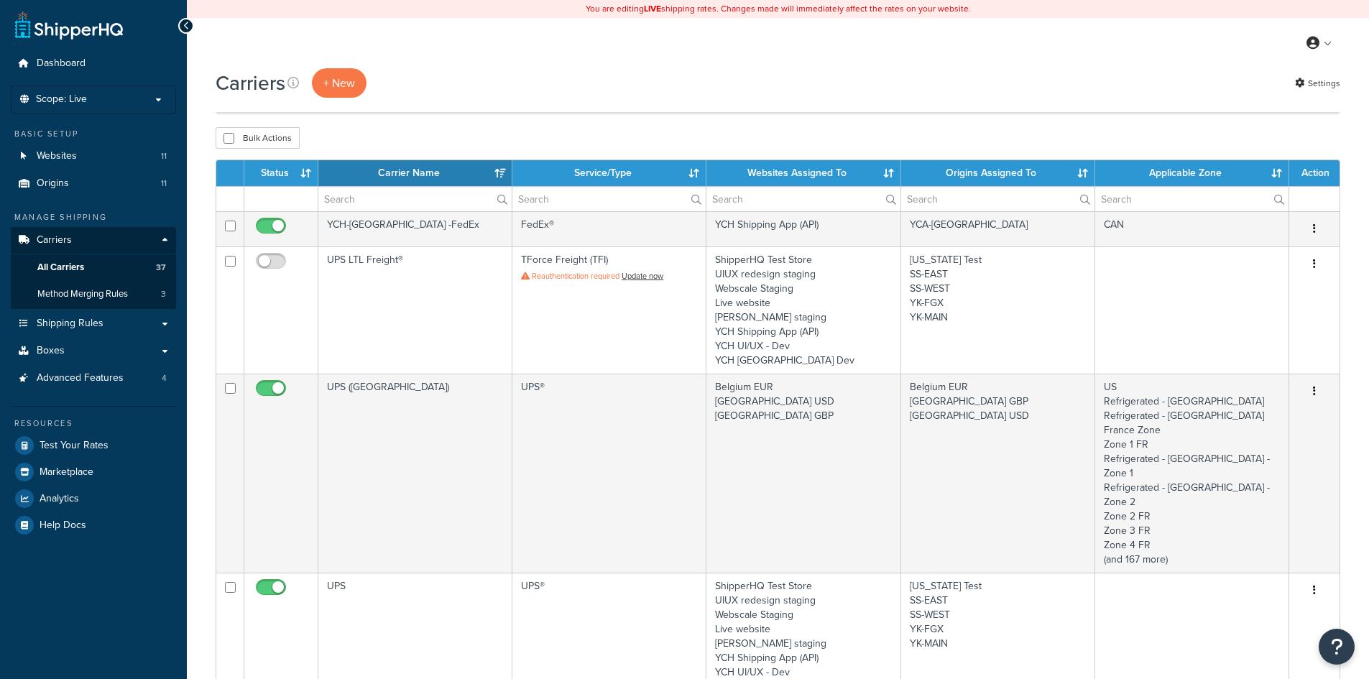
select select "15"
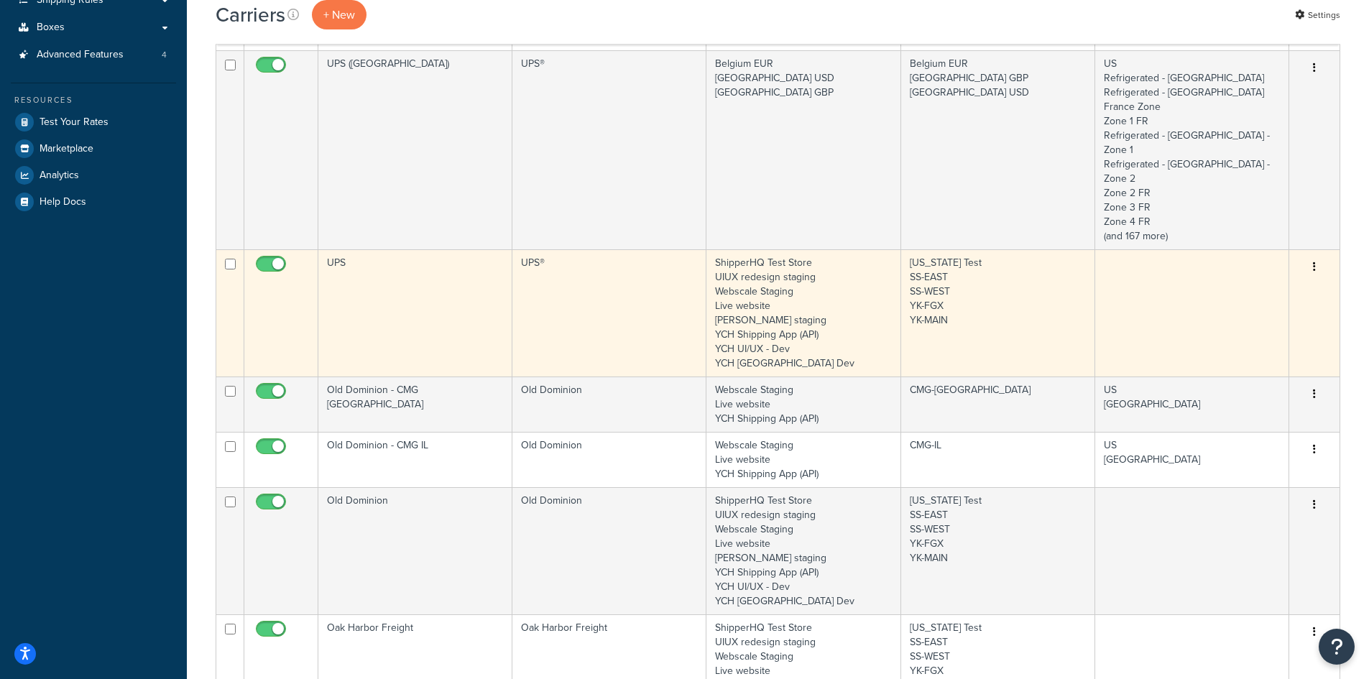
scroll to position [298, 0]
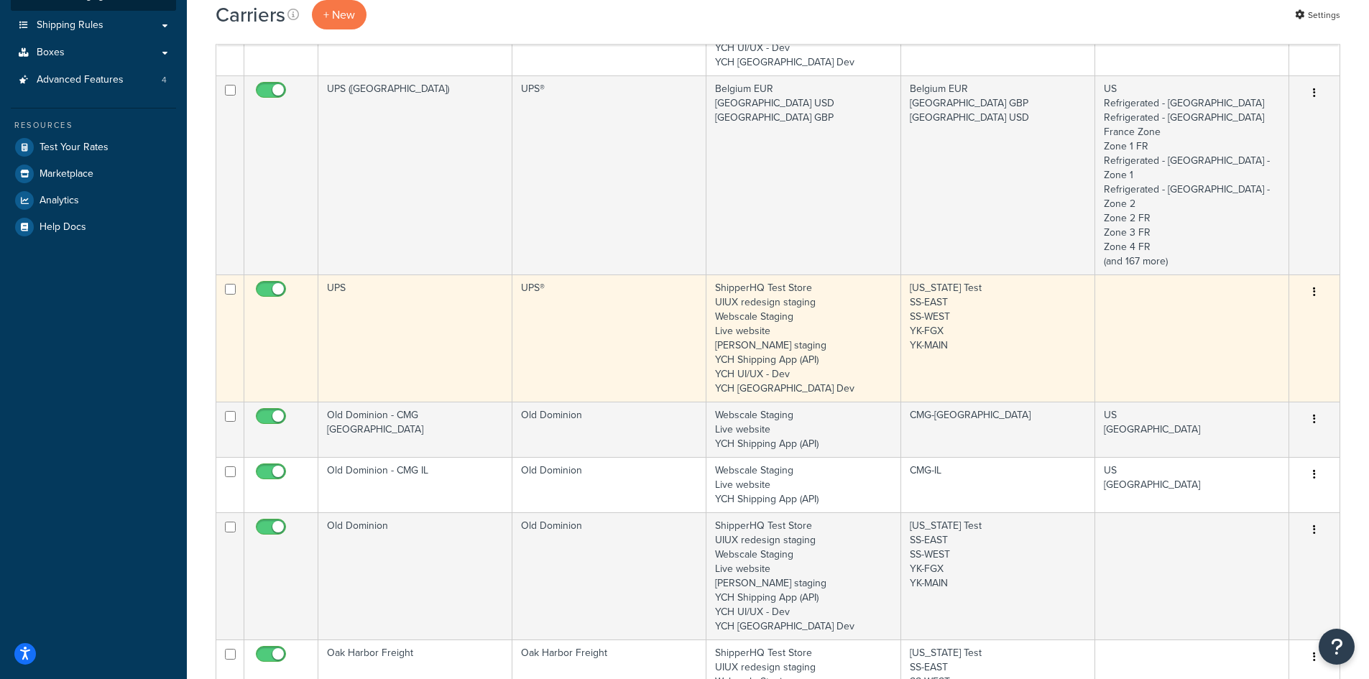
click at [463, 331] on td "UPS" at bounding box center [415, 338] width 194 height 127
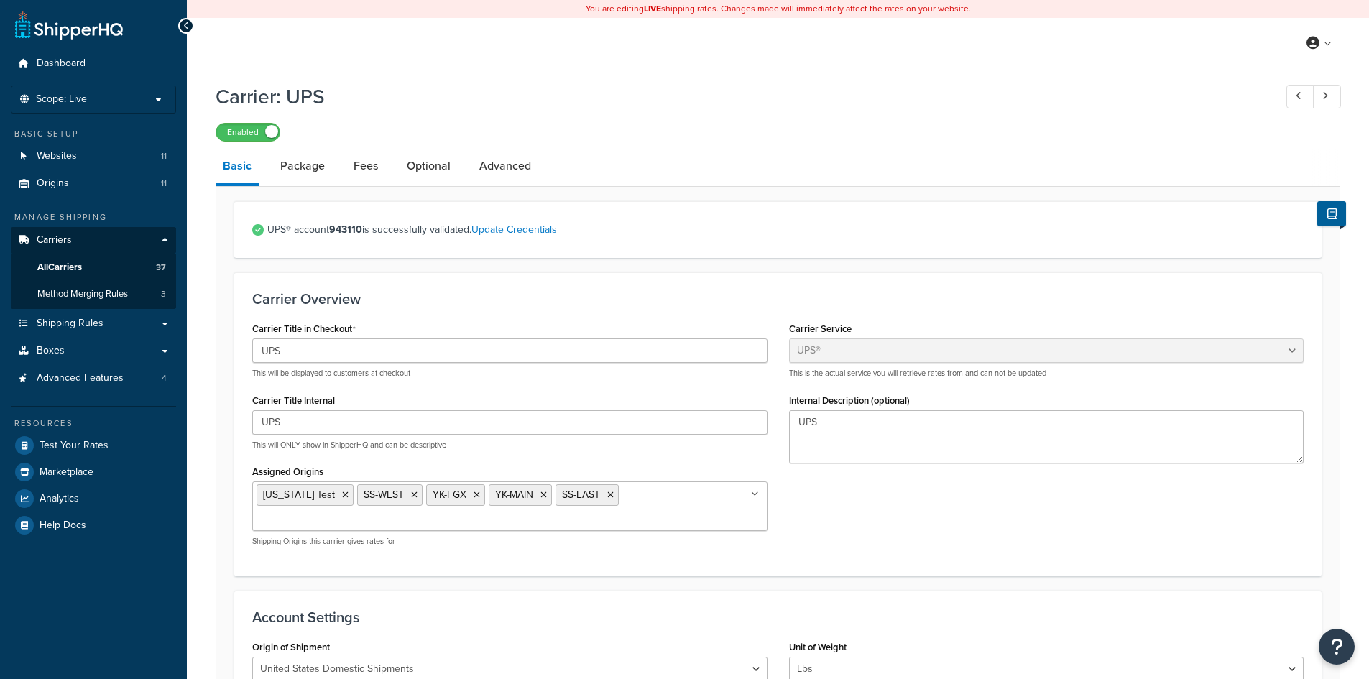
select select "ups"
click at [421, 163] on link "Optional" at bounding box center [429, 166] width 58 height 35
select select "business"
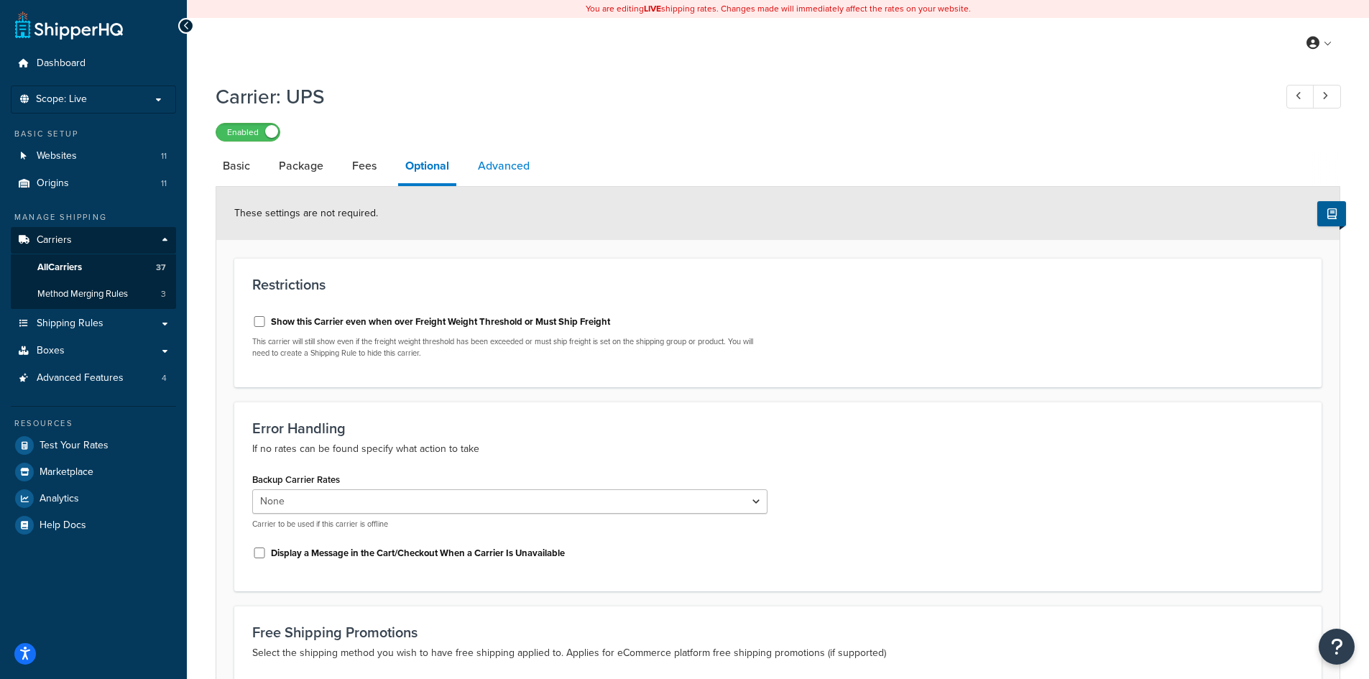
click at [481, 167] on link "Advanced" at bounding box center [504, 166] width 66 height 35
select select "false"
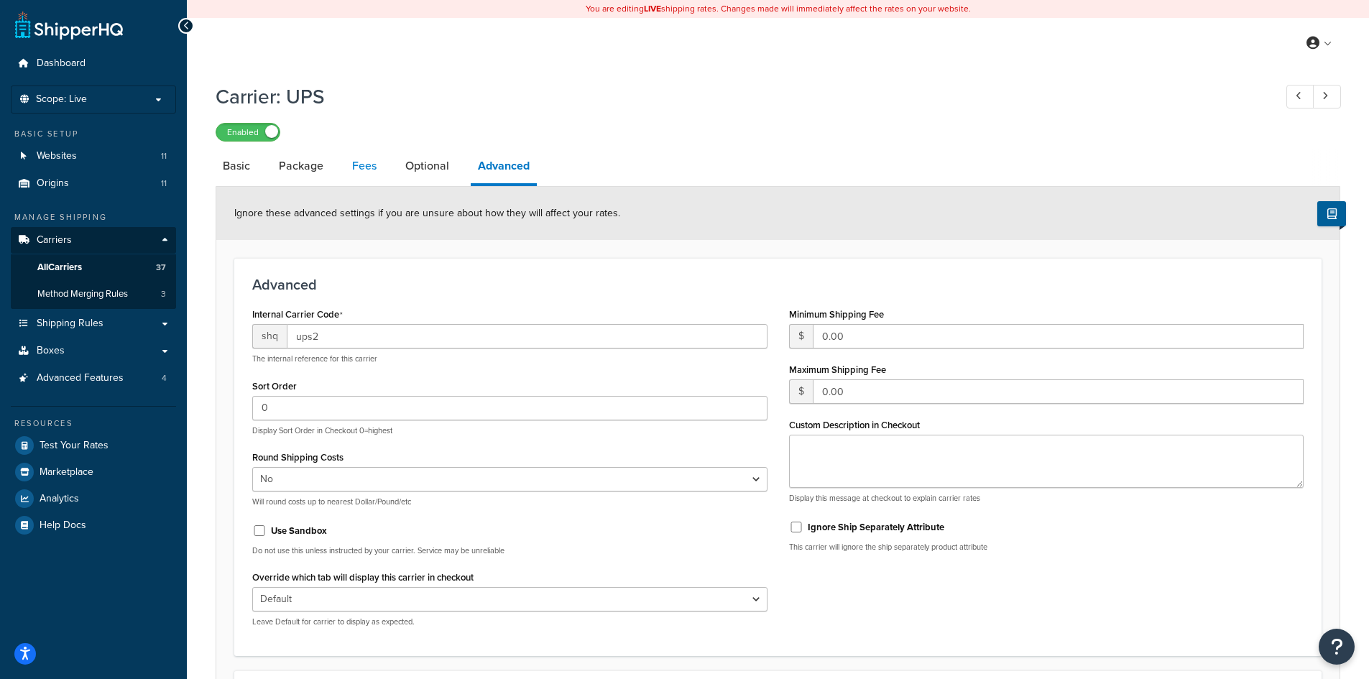
click at [372, 168] on link "Fees" at bounding box center [364, 166] width 39 height 35
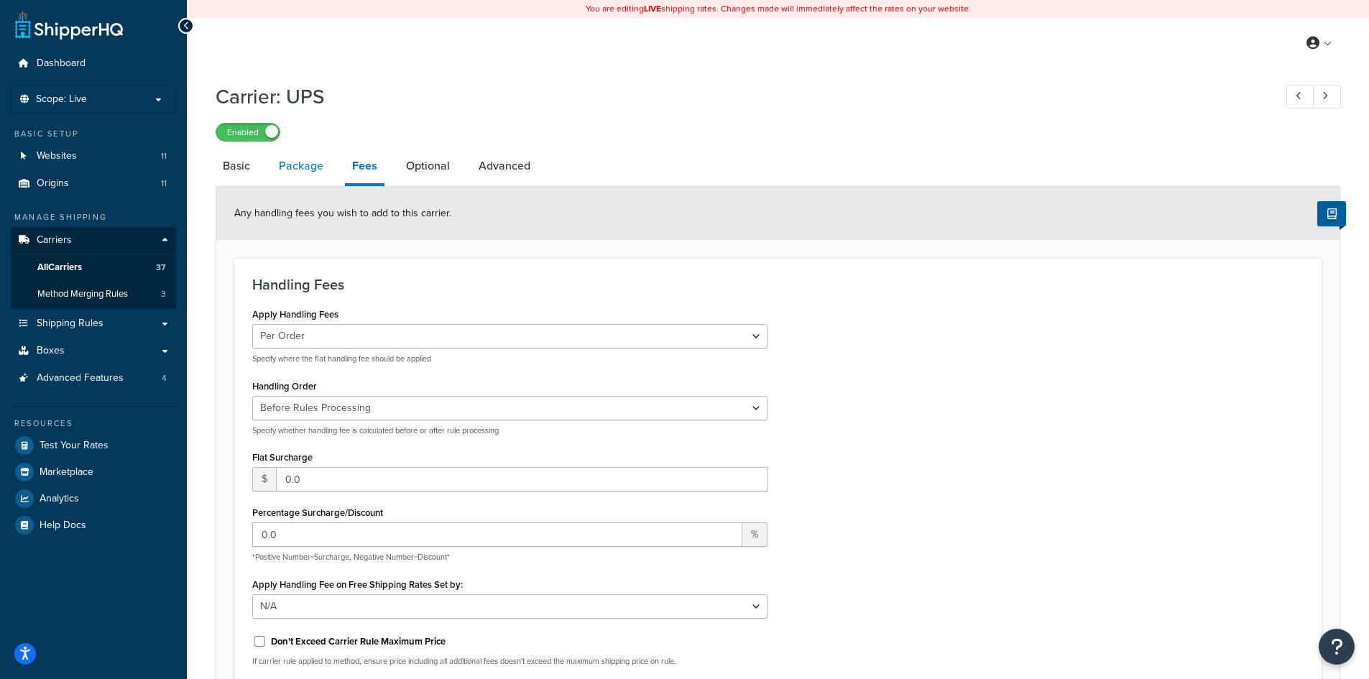
click at [298, 170] on link "Package" at bounding box center [301, 166] width 59 height 35
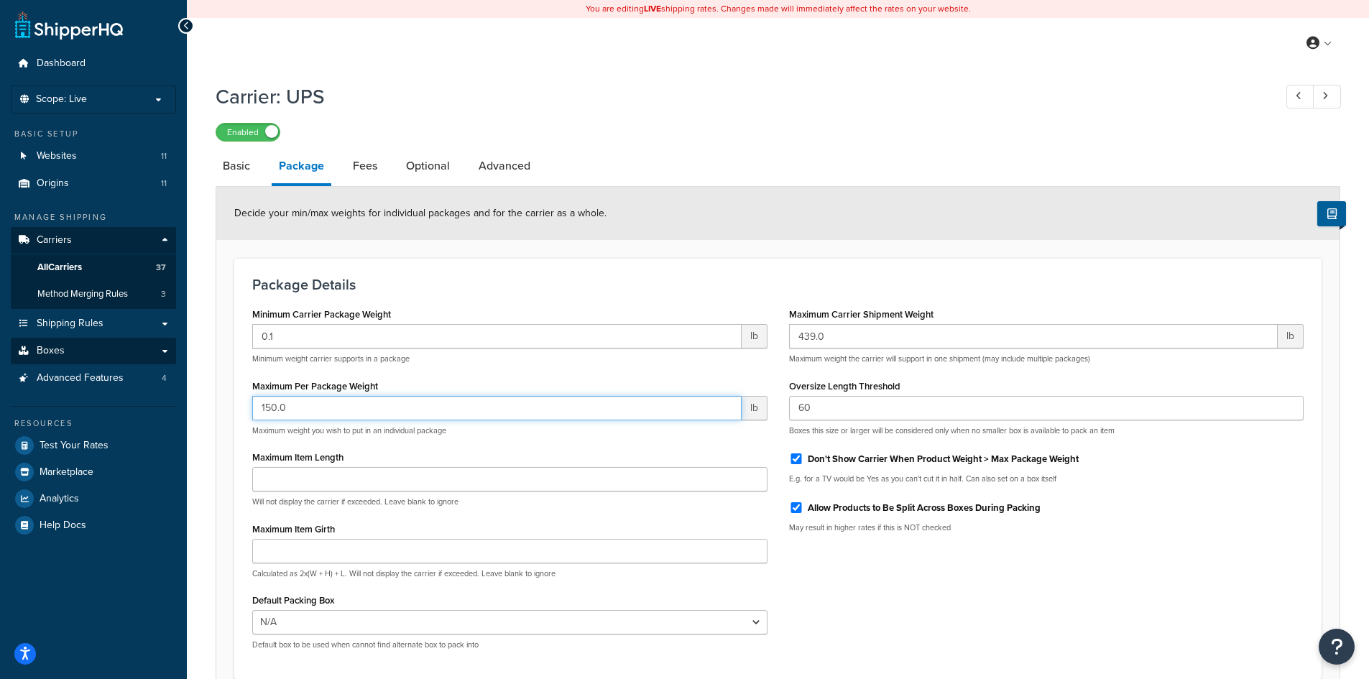
drag, startPoint x: 403, startPoint y: 409, endPoint x: 42, endPoint y: 355, distance: 364.9
click at [39, 364] on div "Dashboard Scope: Live Basic Setup Websites 11 Origins 11 Manage Shipping Carrie…" at bounding box center [684, 405] width 1369 height 811
drag, startPoint x: 816, startPoint y: 405, endPoint x: 790, endPoint y: 398, distance: 26.9
click at [791, 398] on input "60" at bounding box center [1046, 408] width 515 height 24
click at [751, 373] on div "Minimum Carrier Package Weight 0.1 lb Minimum weight carrier supports in a pack…" at bounding box center [510, 482] width 537 height 357
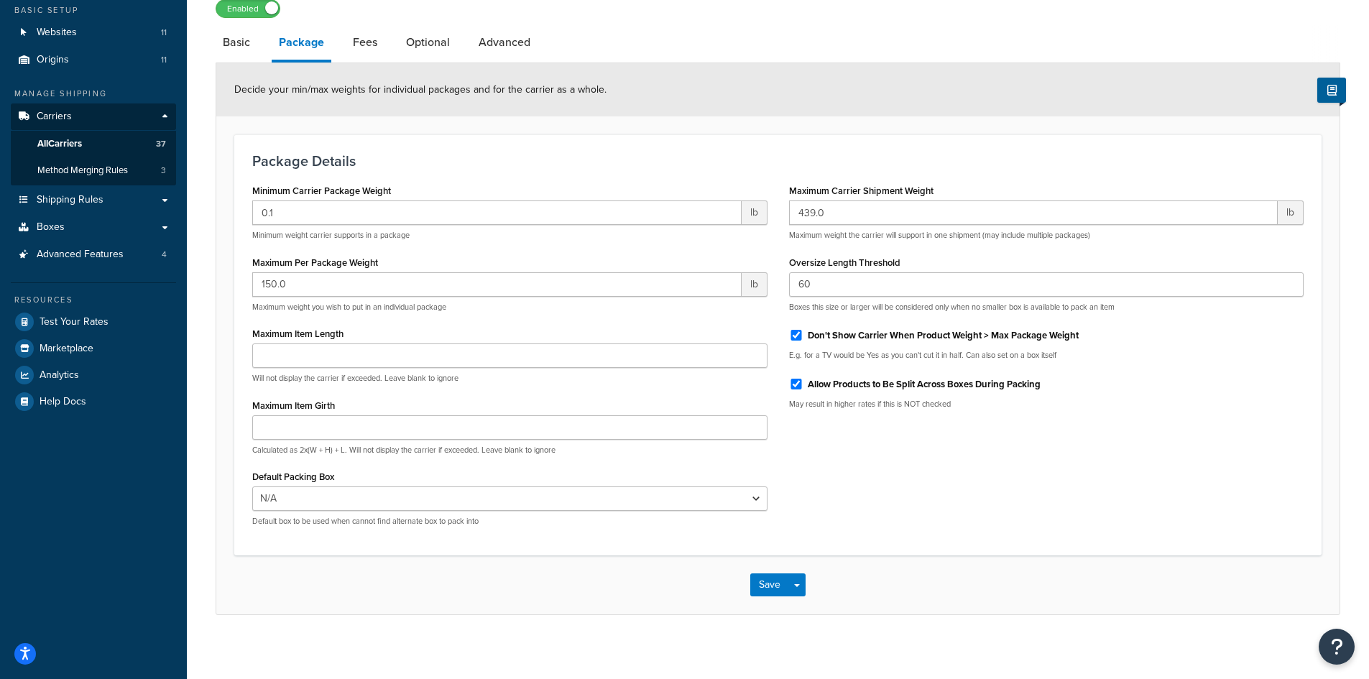
scroll to position [134, 0]
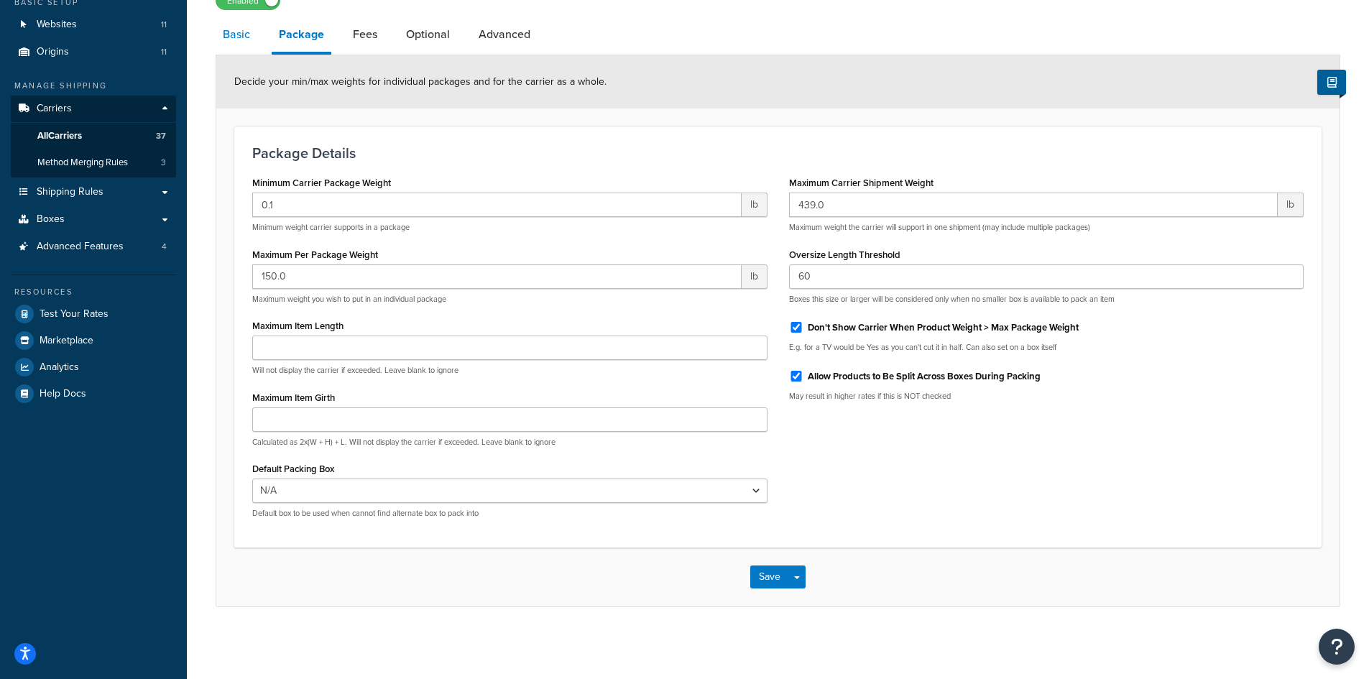
click at [246, 37] on link "Basic" at bounding box center [237, 34] width 42 height 35
select select "ups"
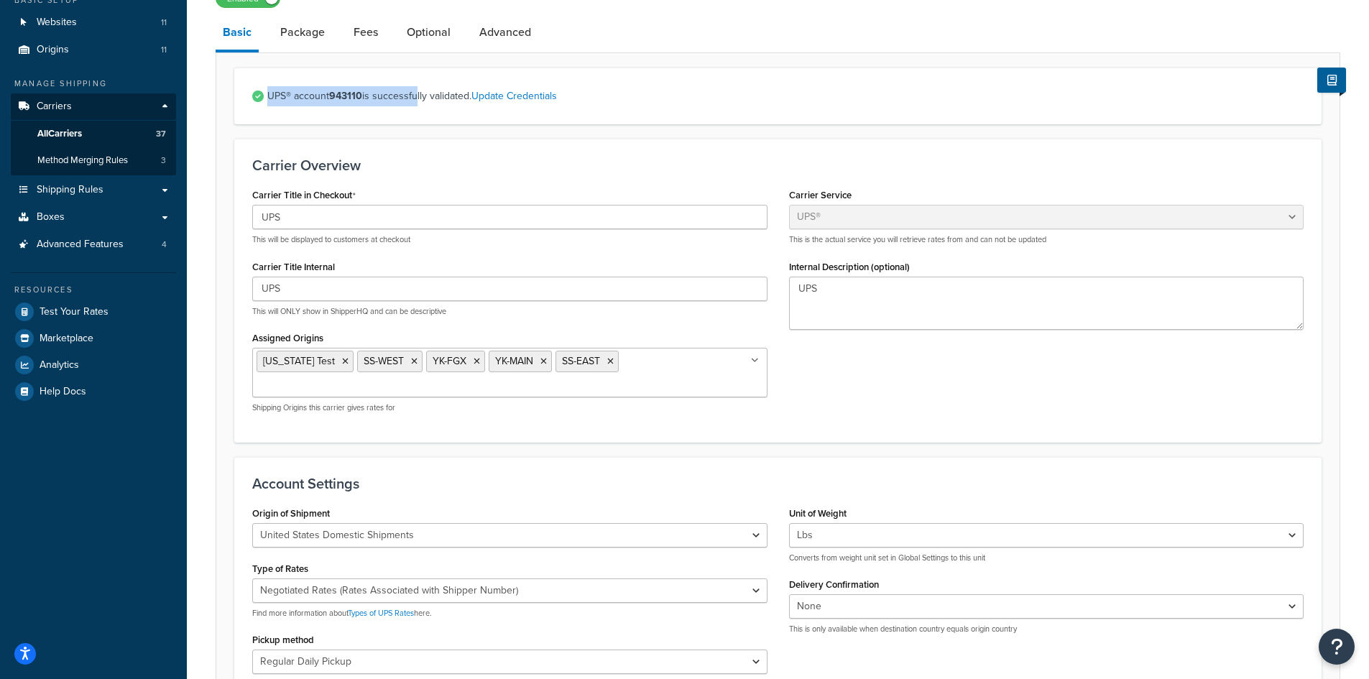
drag, startPoint x: 254, startPoint y: 96, endPoint x: 416, endPoint y: 103, distance: 162.6
click at [416, 103] on div "UPS® account 943110 is successfully validated. Update Credentials" at bounding box center [778, 96] width 1088 height 57
click at [416, 103] on span "UPS® account 943110 is successfully validated. Update Credentials" at bounding box center [785, 96] width 1037 height 20
drag, startPoint x: 361, startPoint y: 94, endPoint x: 265, endPoint y: 92, distance: 95.6
click at [265, 92] on div "UPS® account 943110 is successfully validated. Update Credentials" at bounding box center [778, 96] width 1088 height 57
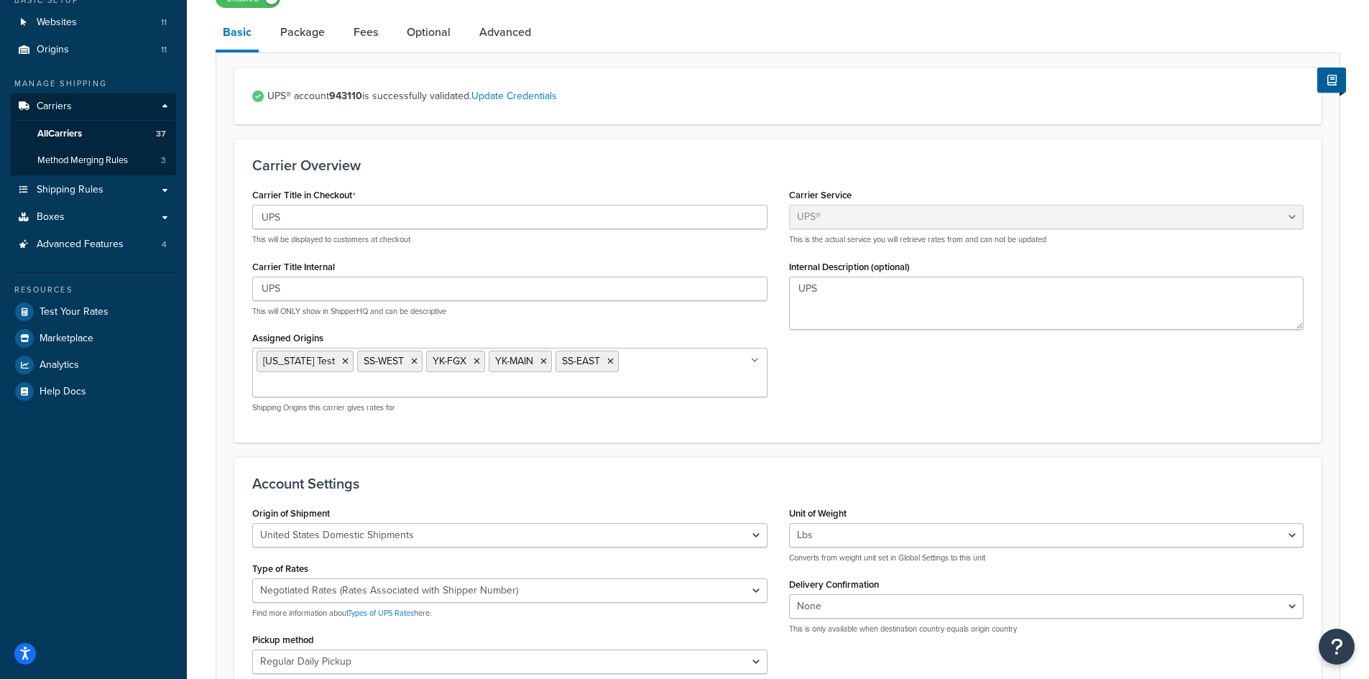
click at [245, 90] on div "UPS® account 943110 is successfully validated. Update Credentials" at bounding box center [778, 96] width 1088 height 57
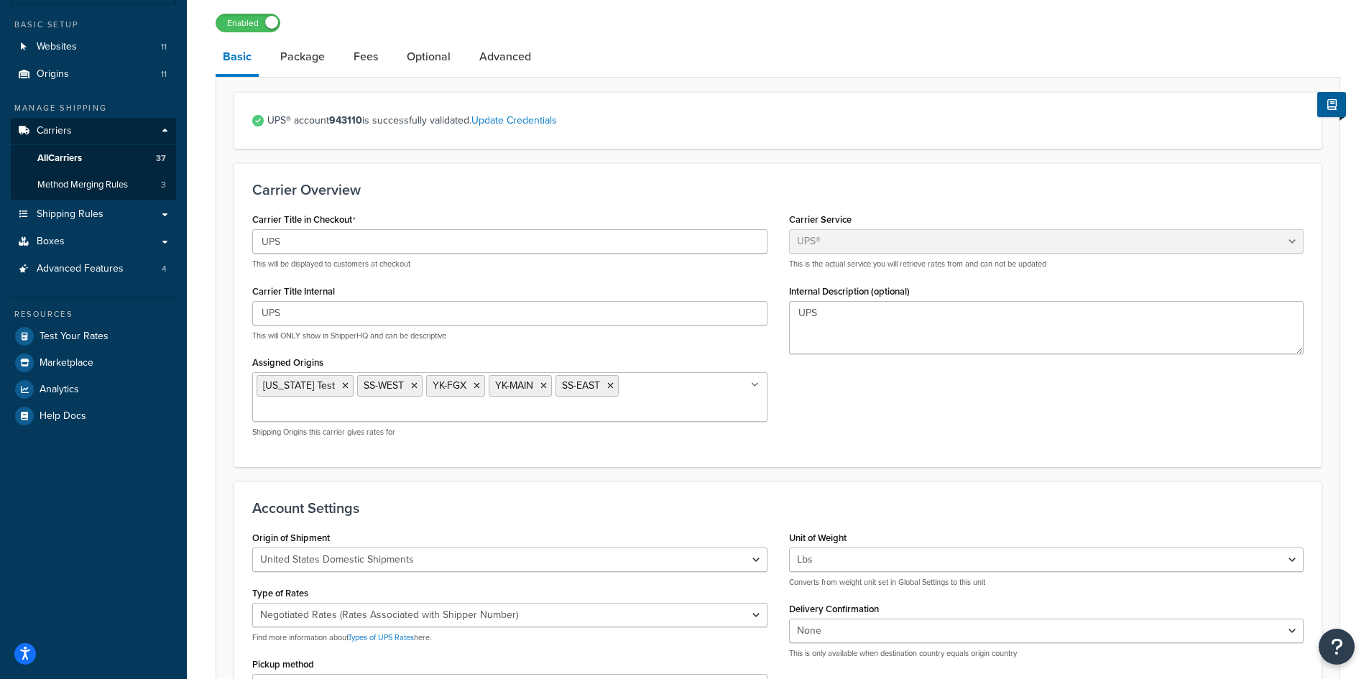
scroll to position [144, 0]
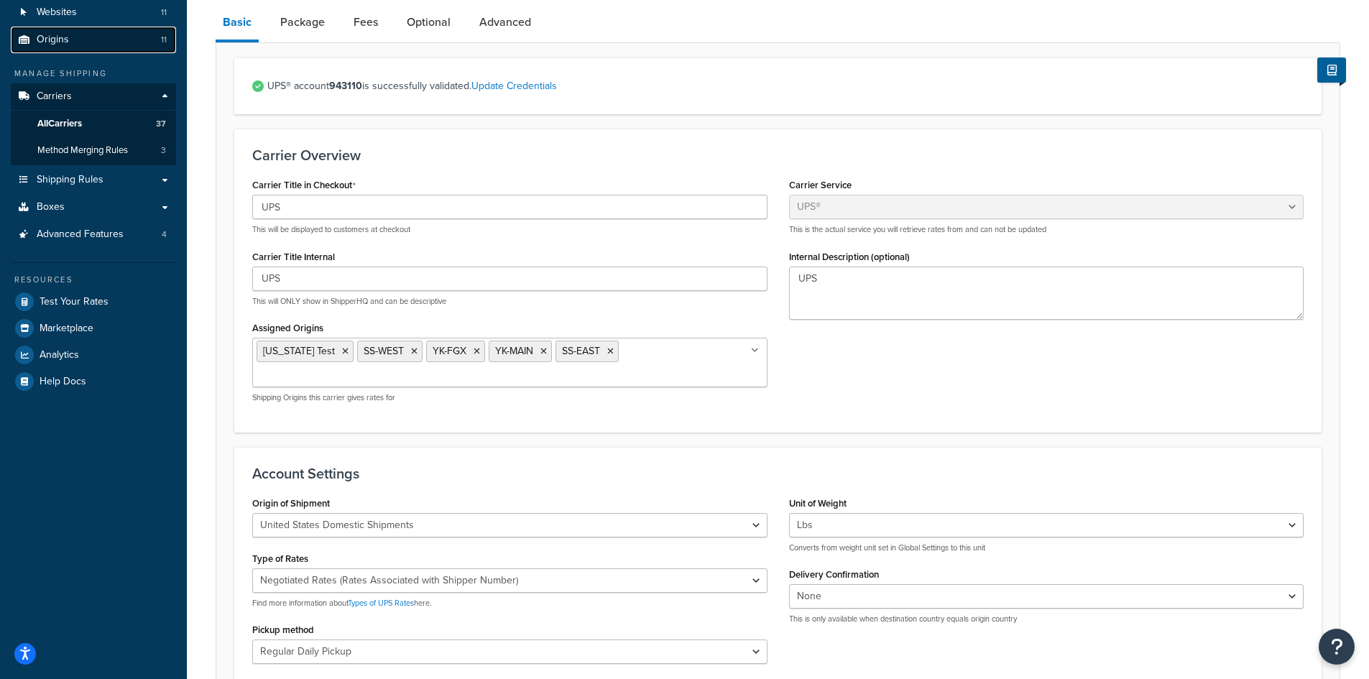
click at [83, 40] on link "Origins 11" at bounding box center [93, 40] width 165 height 27
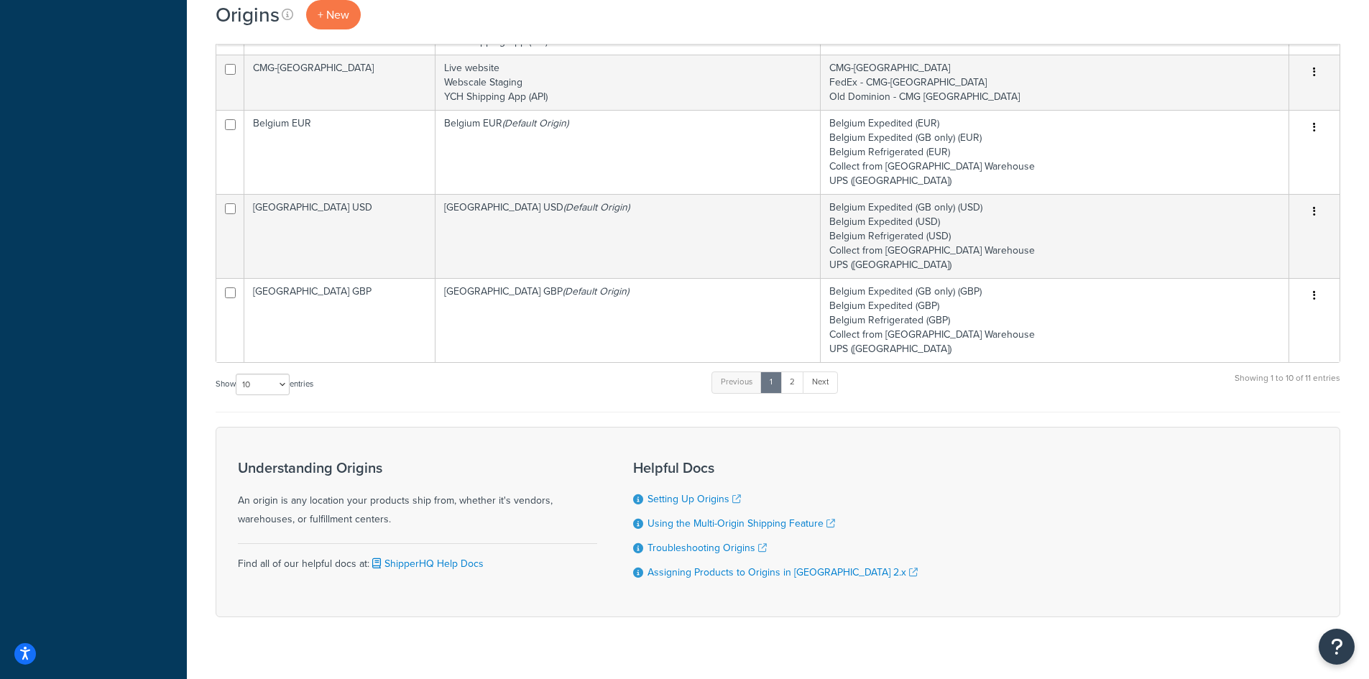
scroll to position [844, 0]
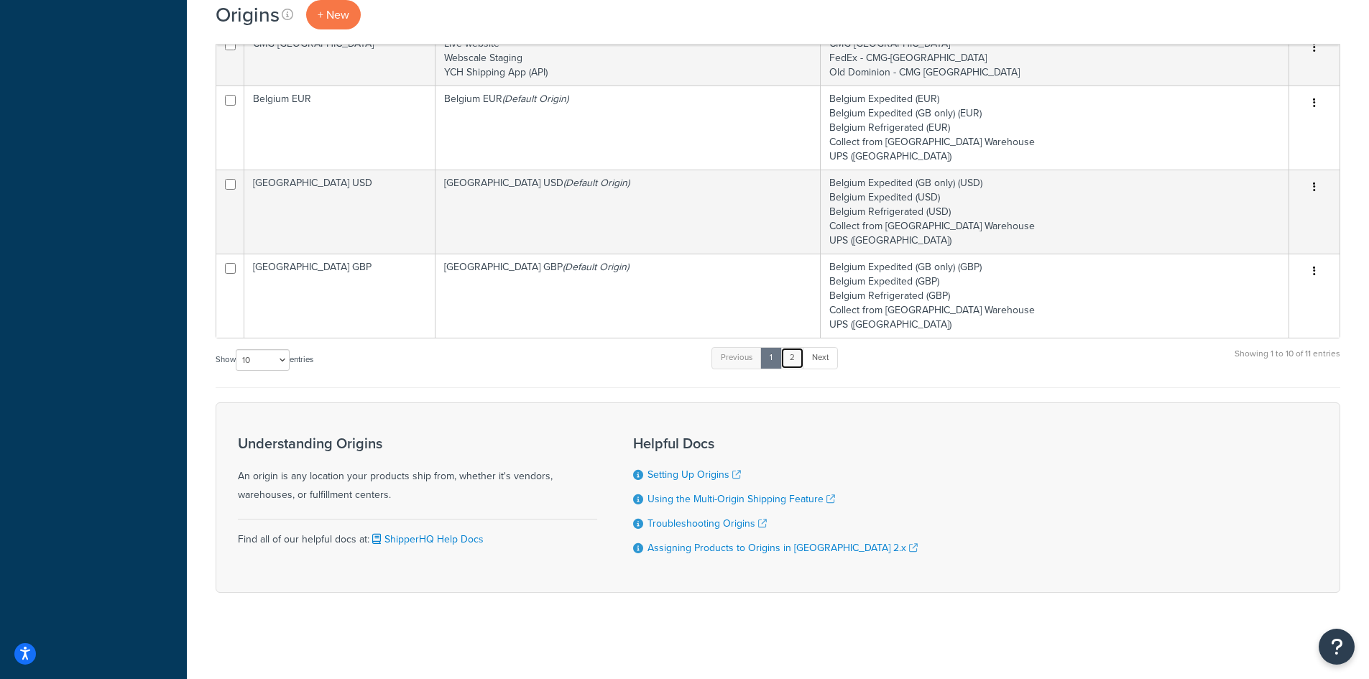
click at [801, 367] on link "2" at bounding box center [793, 358] width 24 height 22
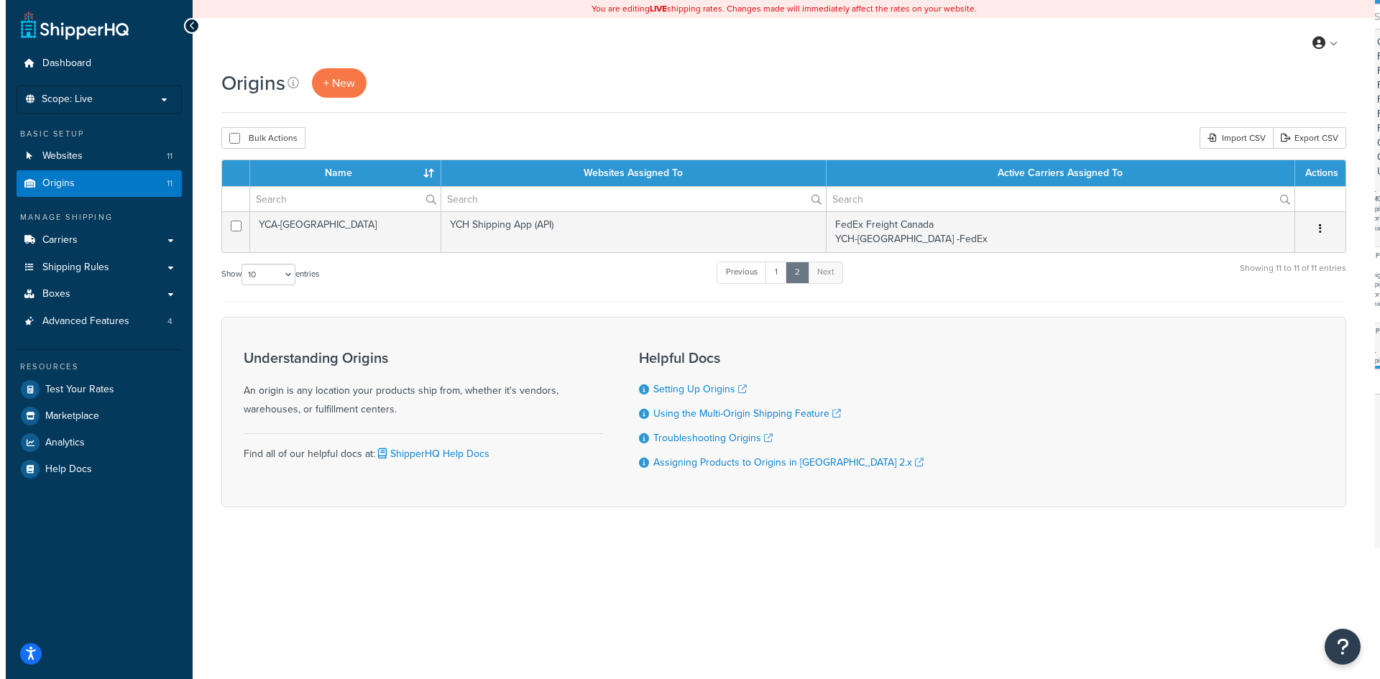
scroll to position [0, 0]
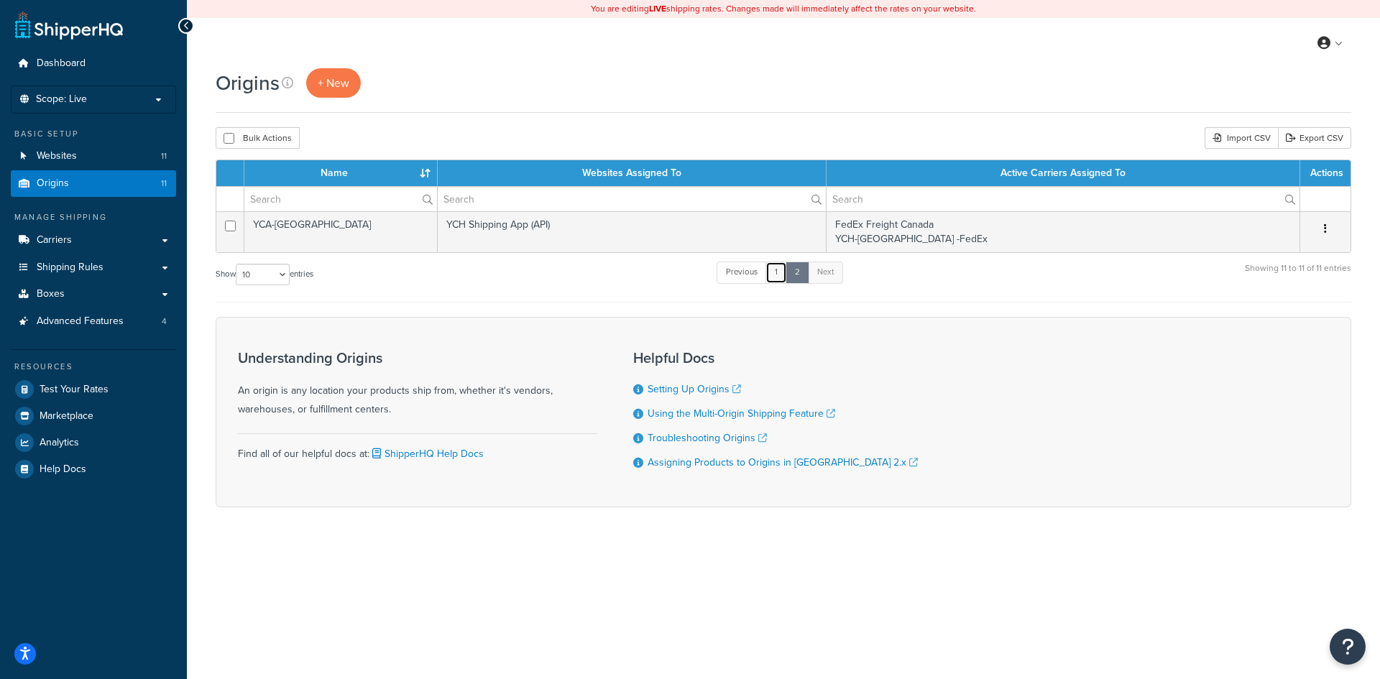
click at [775, 272] on link "1" at bounding box center [777, 273] width 22 height 22
